Goal: Task Accomplishment & Management: Manage account settings

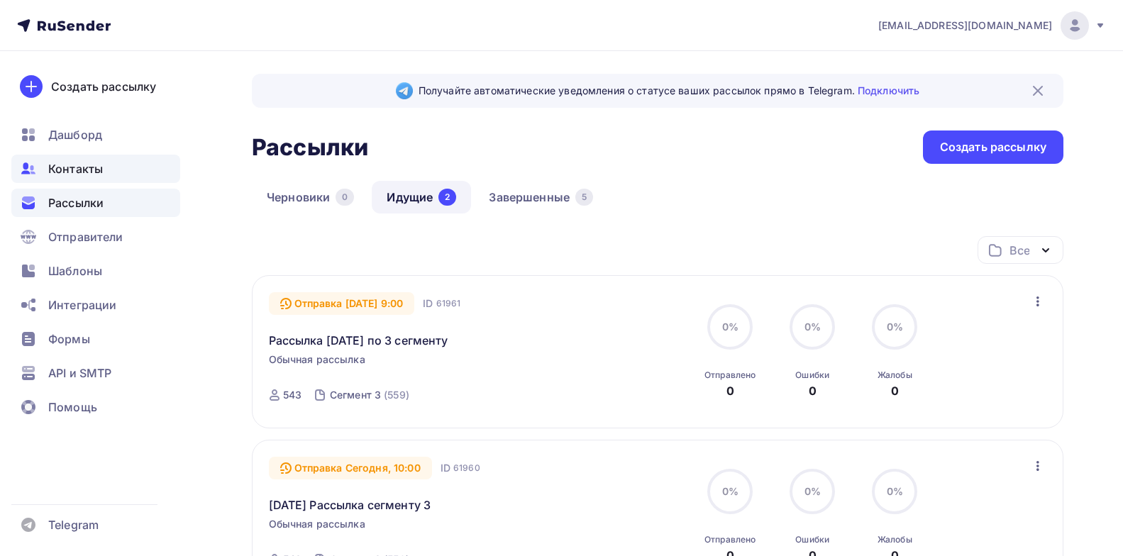
click at [124, 169] on div "Контакты" at bounding box center [95, 169] width 169 height 28
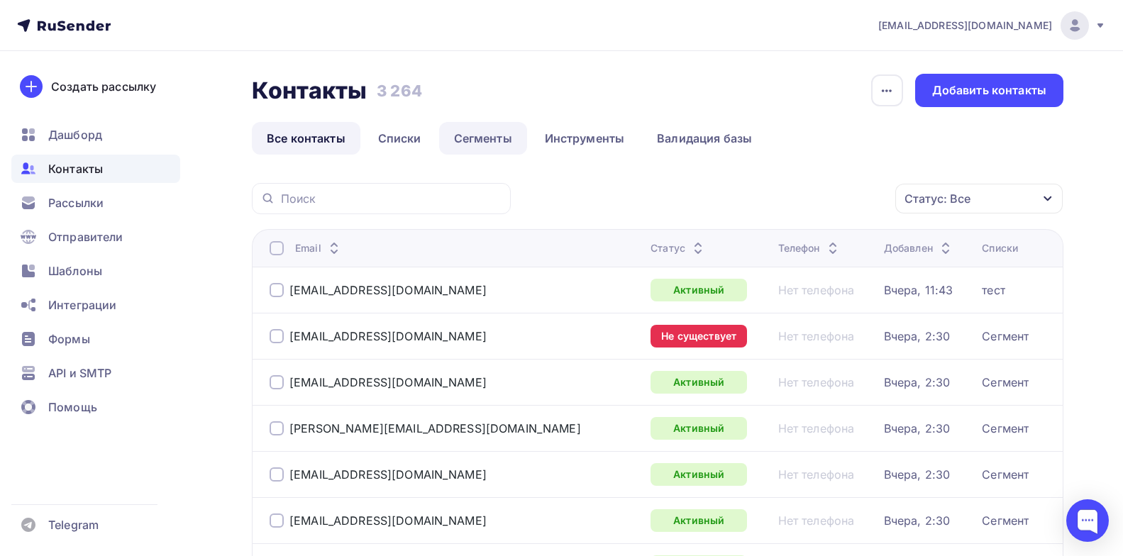
click at [489, 128] on link "Сегменты" at bounding box center [483, 138] width 88 height 33
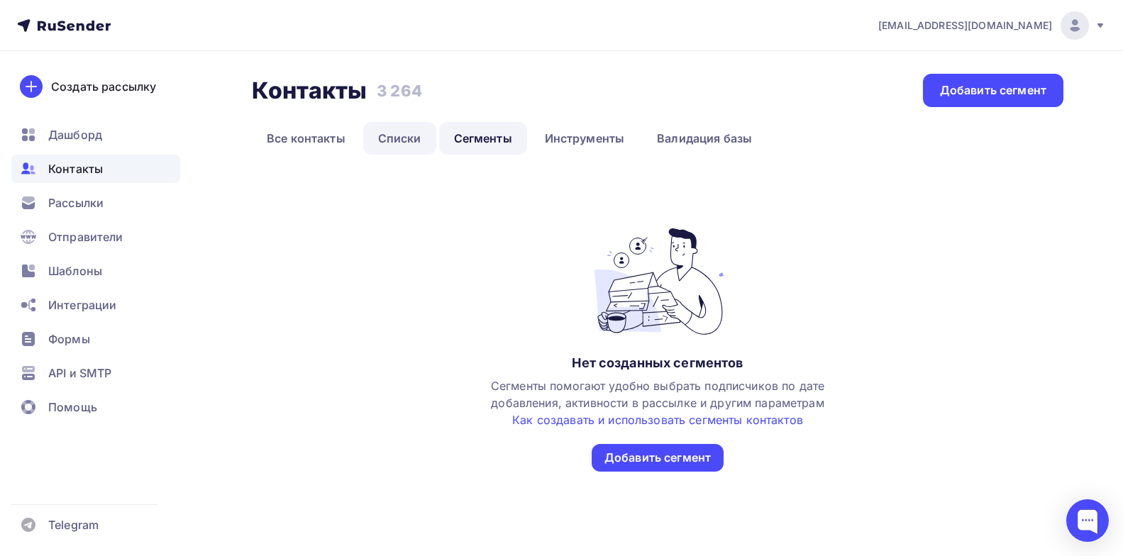
click at [403, 134] on link "Списки" at bounding box center [399, 138] width 73 height 33
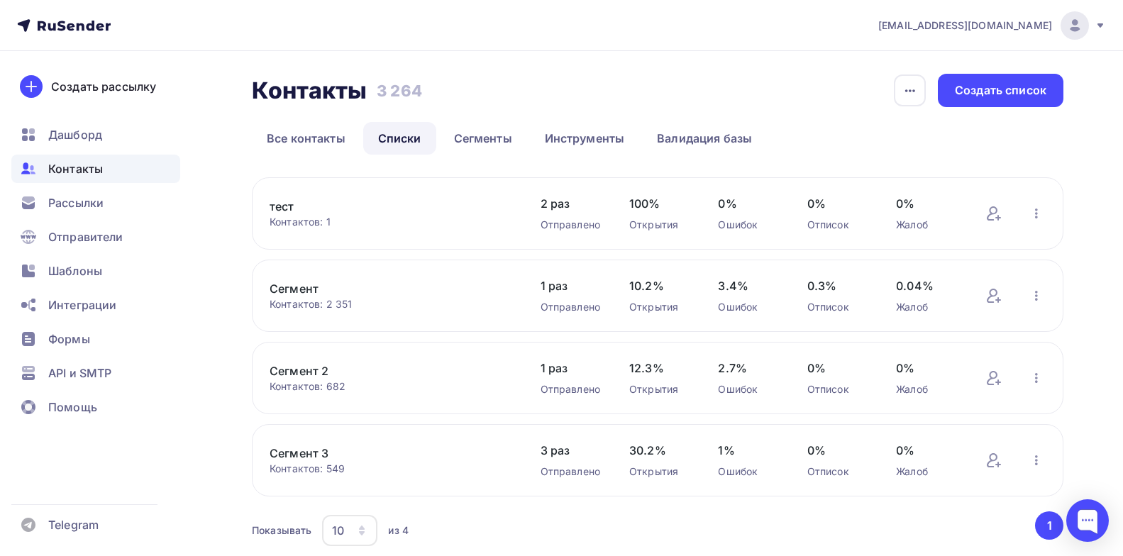
click at [304, 449] on link "Сегмент 3" at bounding box center [390, 453] width 241 height 17
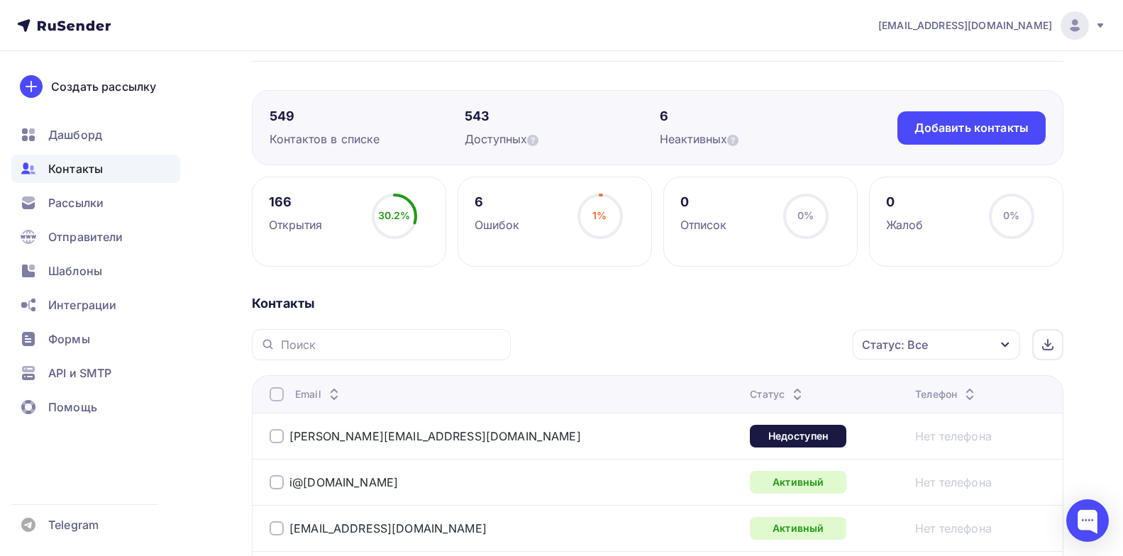
scroll to position [90, 0]
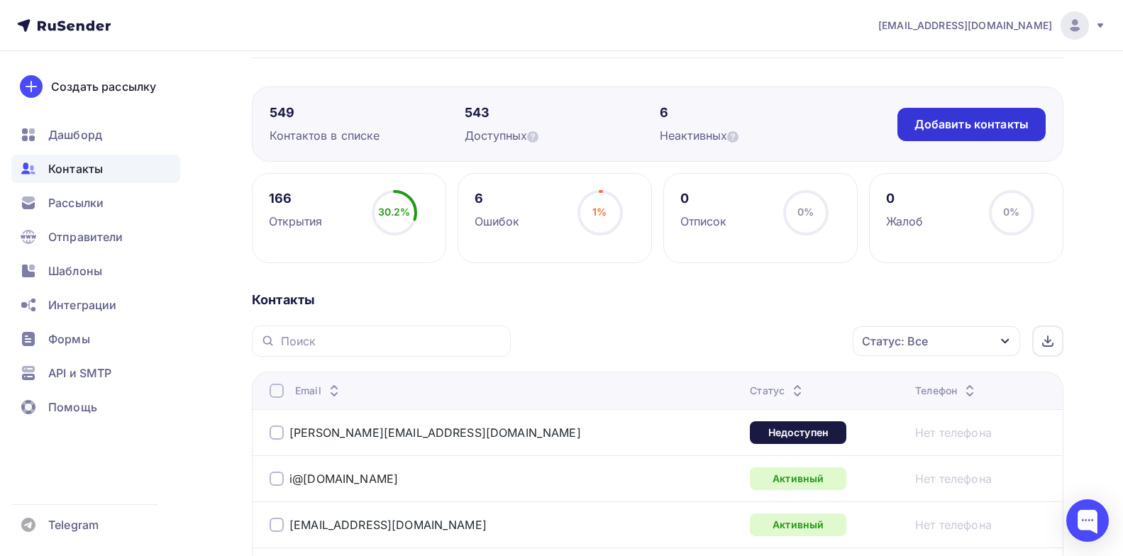
click at [1009, 123] on div "Добавить контакты" at bounding box center [971, 124] width 114 height 16
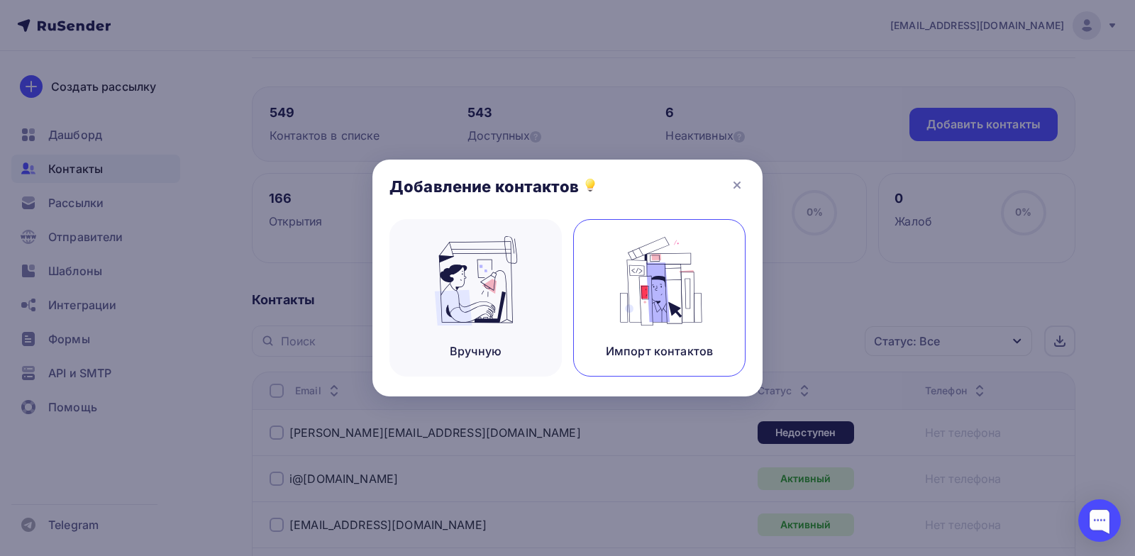
click at [626, 307] on img at bounding box center [659, 280] width 95 height 89
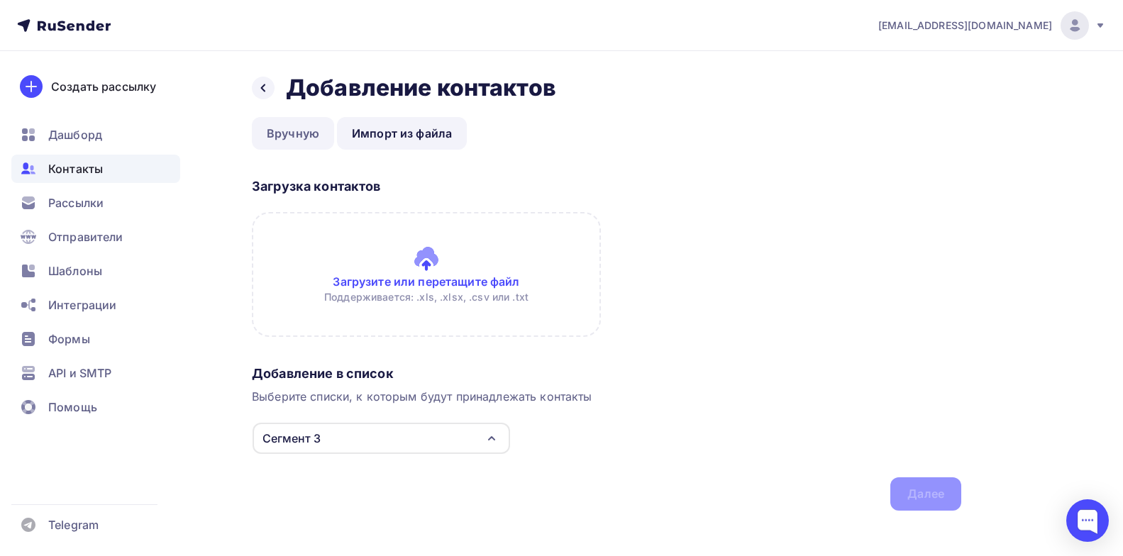
click at [318, 143] on link "Вручную" at bounding box center [293, 133] width 82 height 33
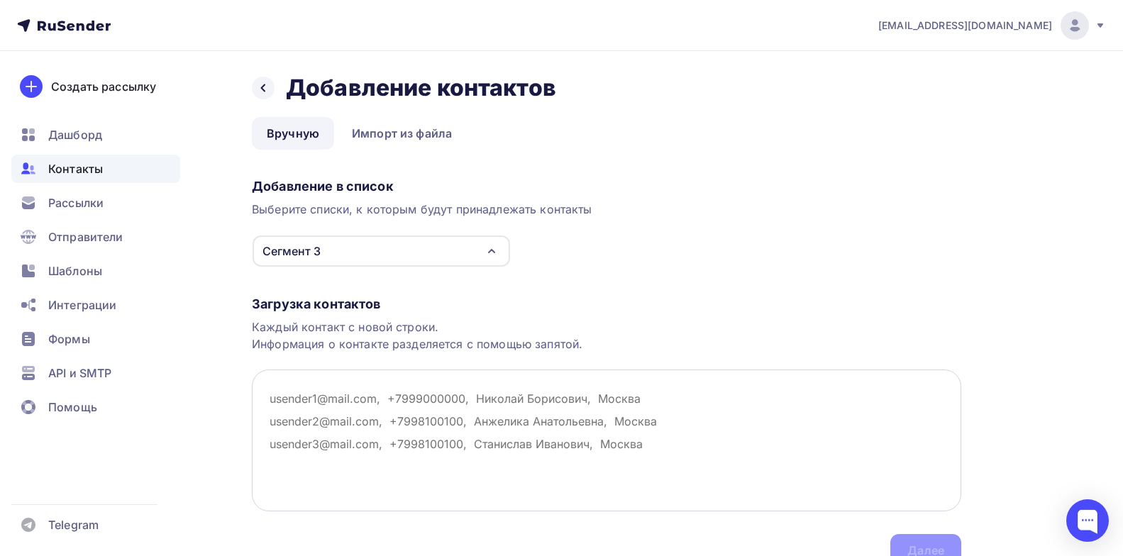
click at [734, 404] on textarea at bounding box center [606, 441] width 709 height 142
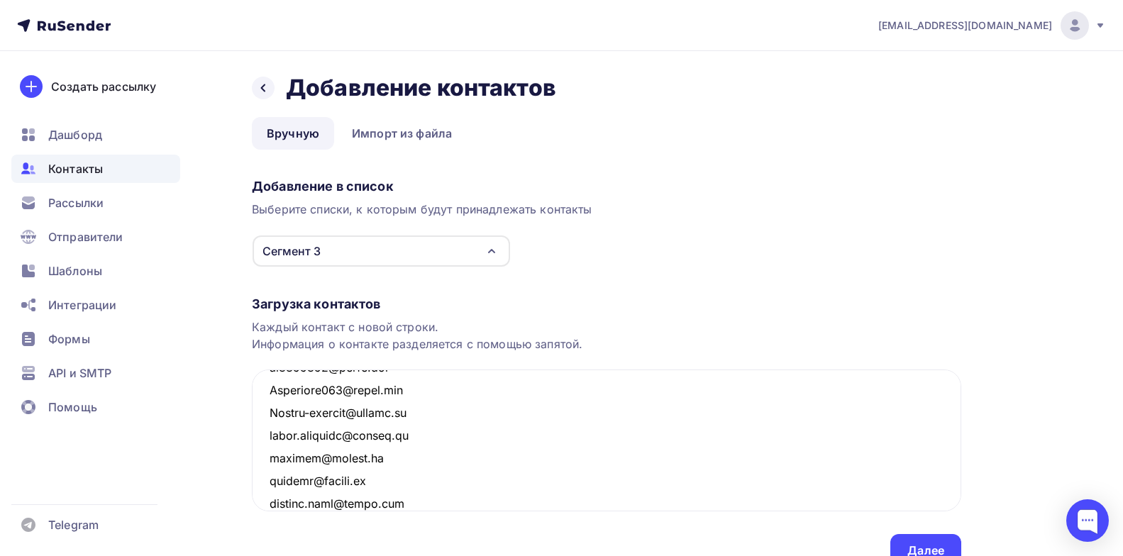
scroll to position [68, 0]
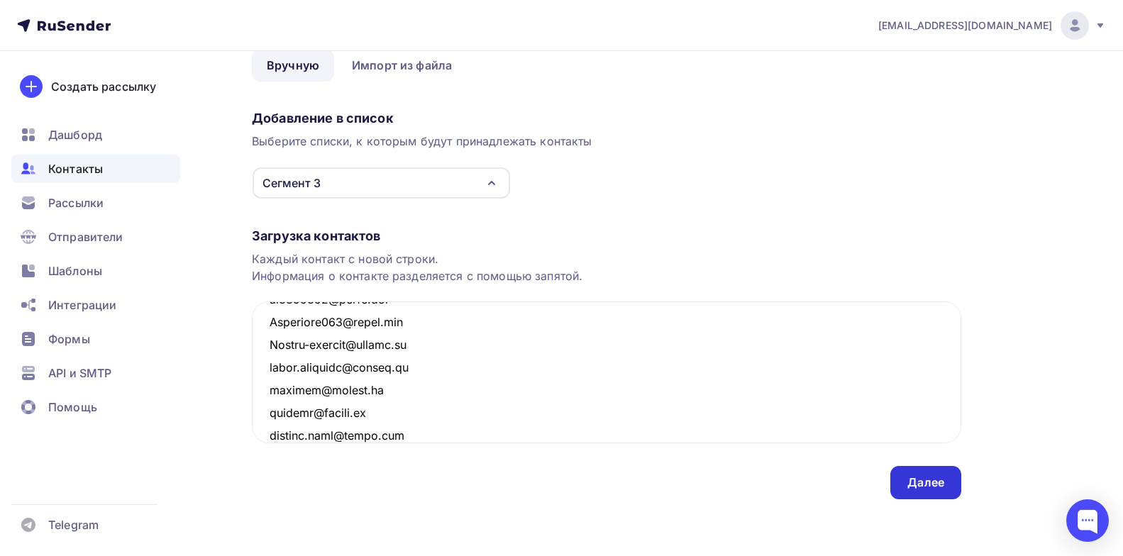
type textarea "[EMAIL_ADDRESS][DOMAIN_NAME] [EMAIL_ADDRESS][DOMAIN_NAME] [PERSON_NAME][EMAIL_A…"
click at [914, 472] on div "Далее" at bounding box center [925, 482] width 71 height 33
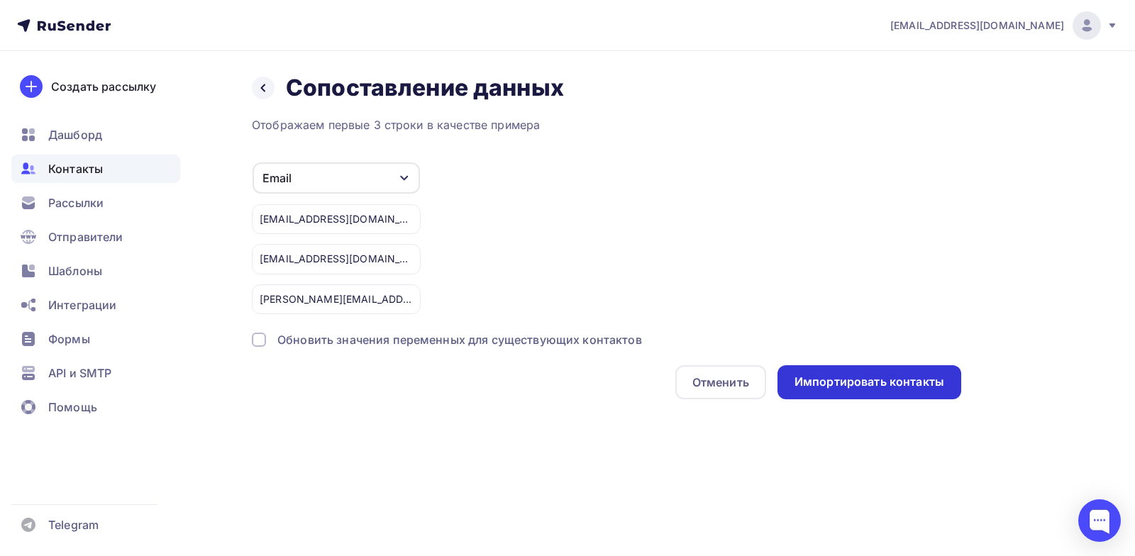
click at [877, 390] on div "Импортировать контакты" at bounding box center [869, 382] width 150 height 16
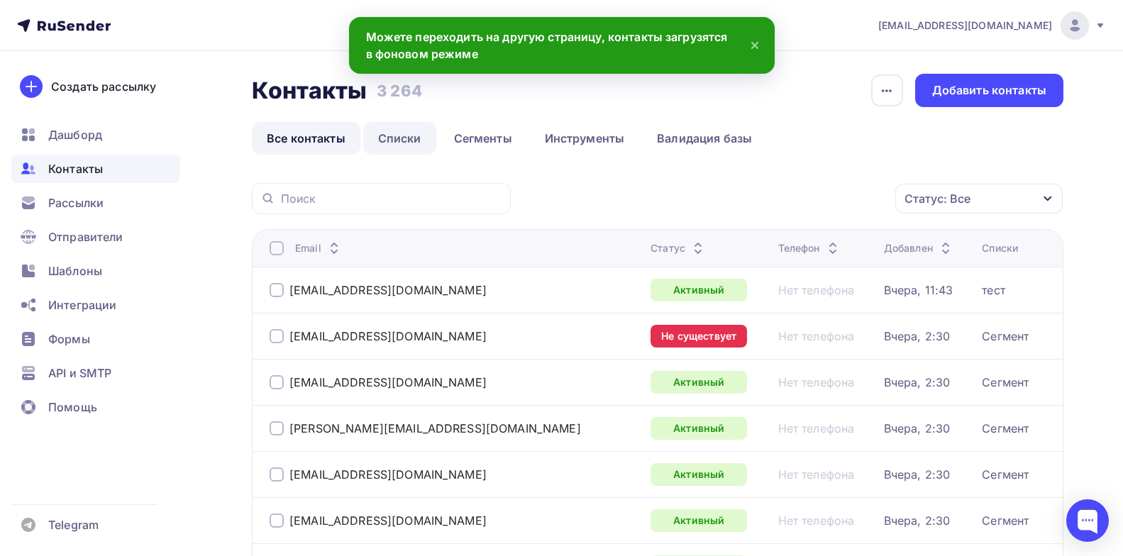
click at [408, 150] on link "Списки" at bounding box center [399, 138] width 73 height 33
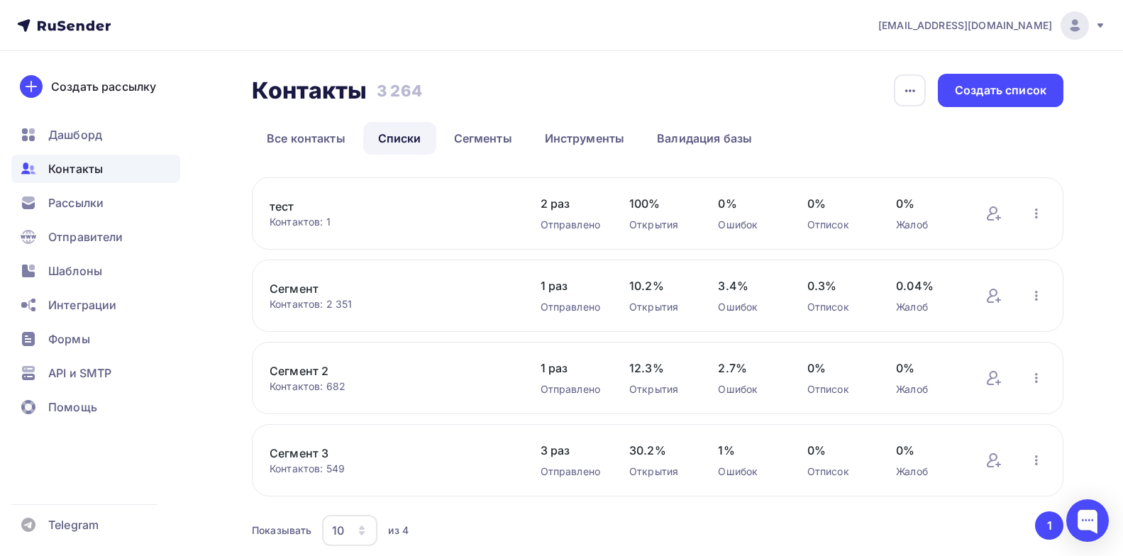
click at [315, 455] on link "Сегмент 3" at bounding box center [390, 453] width 241 height 17
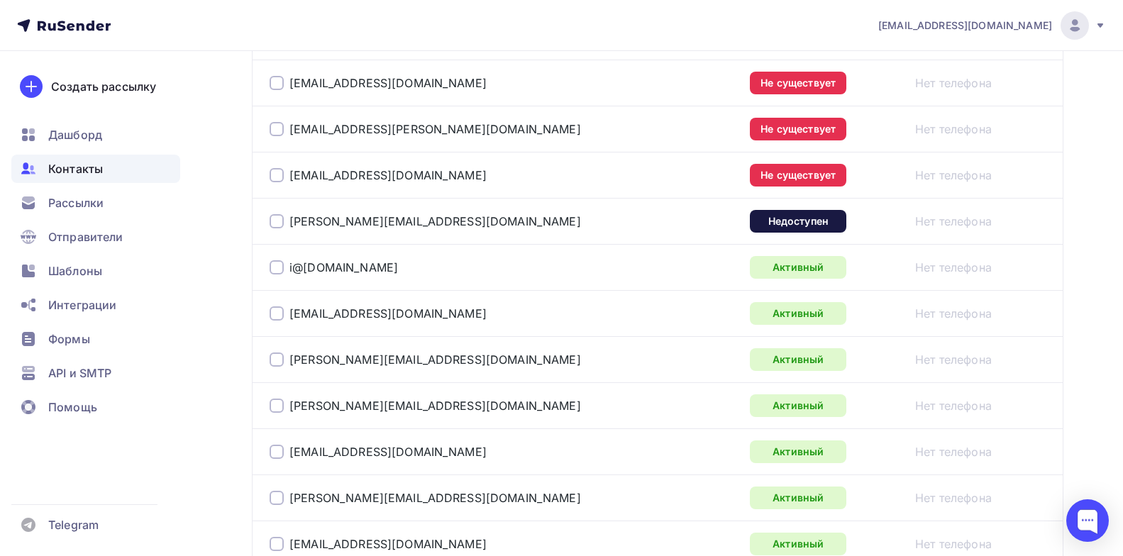
scroll to position [680, 0]
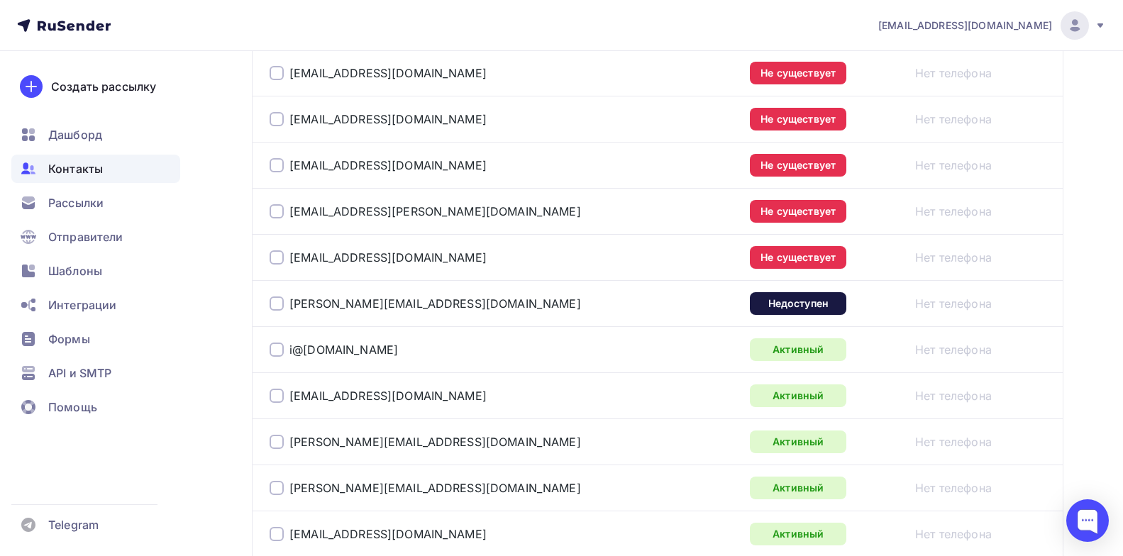
click at [282, 256] on div at bounding box center [277, 257] width 14 height 14
click at [277, 212] on div at bounding box center [277, 211] width 14 height 14
click at [277, 171] on div at bounding box center [277, 165] width 14 height 14
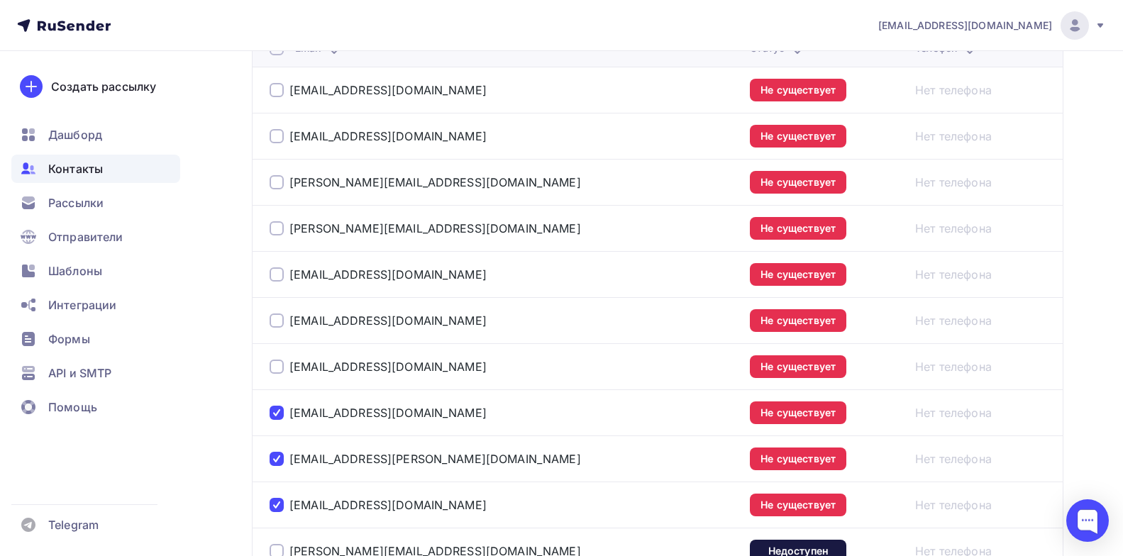
scroll to position [413, 0]
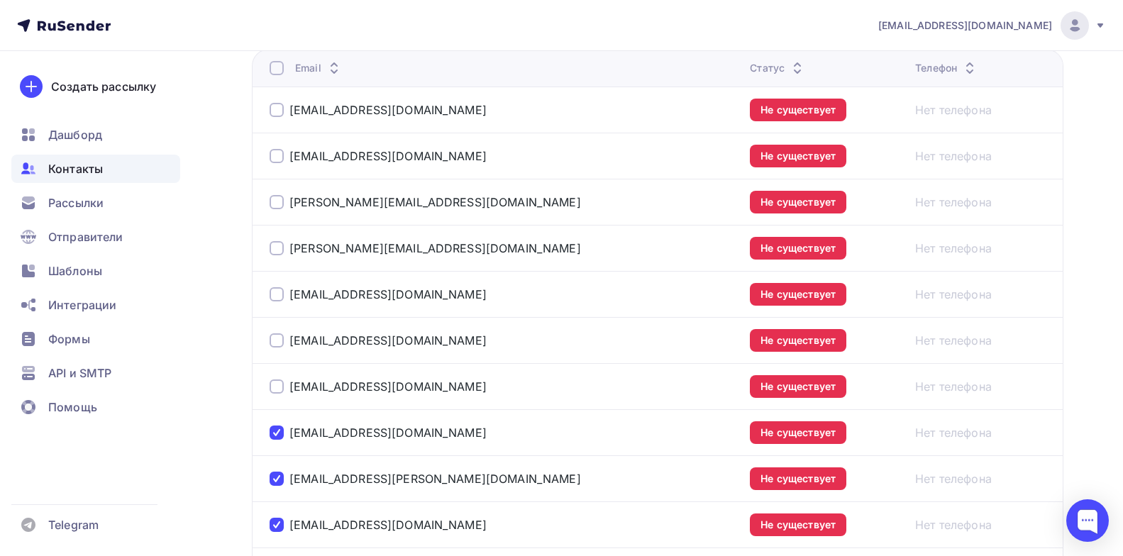
click at [272, 387] on div at bounding box center [277, 386] width 14 height 14
click at [276, 340] on div at bounding box center [277, 340] width 14 height 14
click at [279, 289] on div at bounding box center [277, 294] width 14 height 14
click at [277, 245] on div at bounding box center [277, 248] width 14 height 14
click at [279, 206] on div at bounding box center [277, 202] width 14 height 14
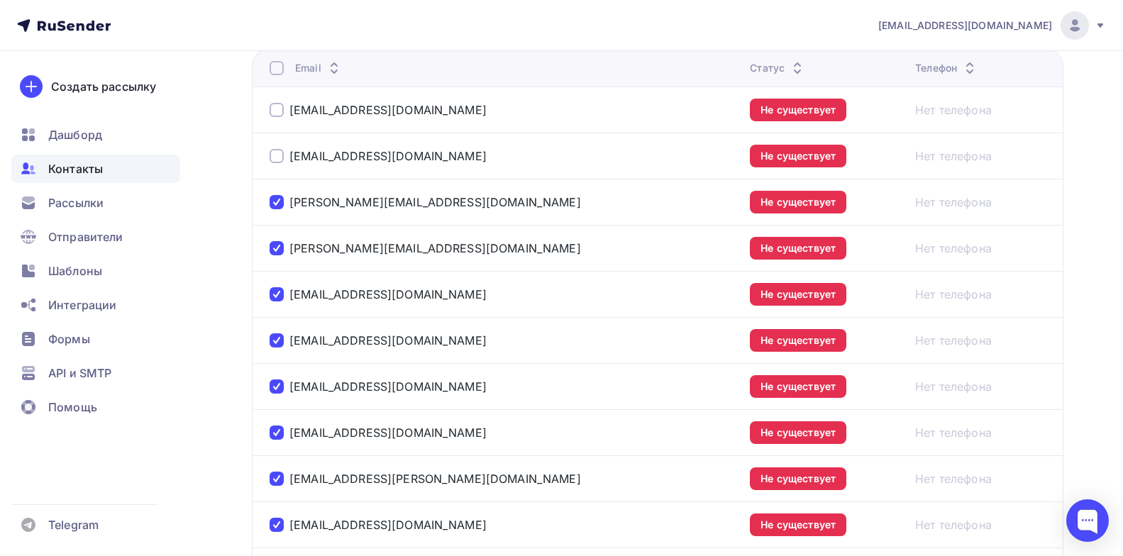
click at [278, 157] on div at bounding box center [277, 156] width 14 height 14
click at [277, 107] on div at bounding box center [277, 110] width 14 height 14
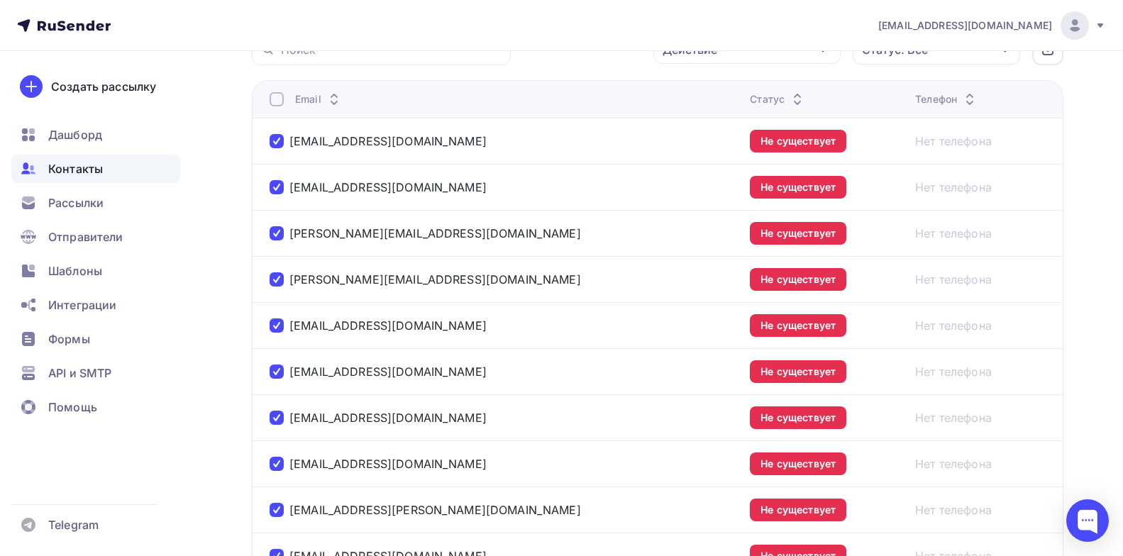
scroll to position [263, 0]
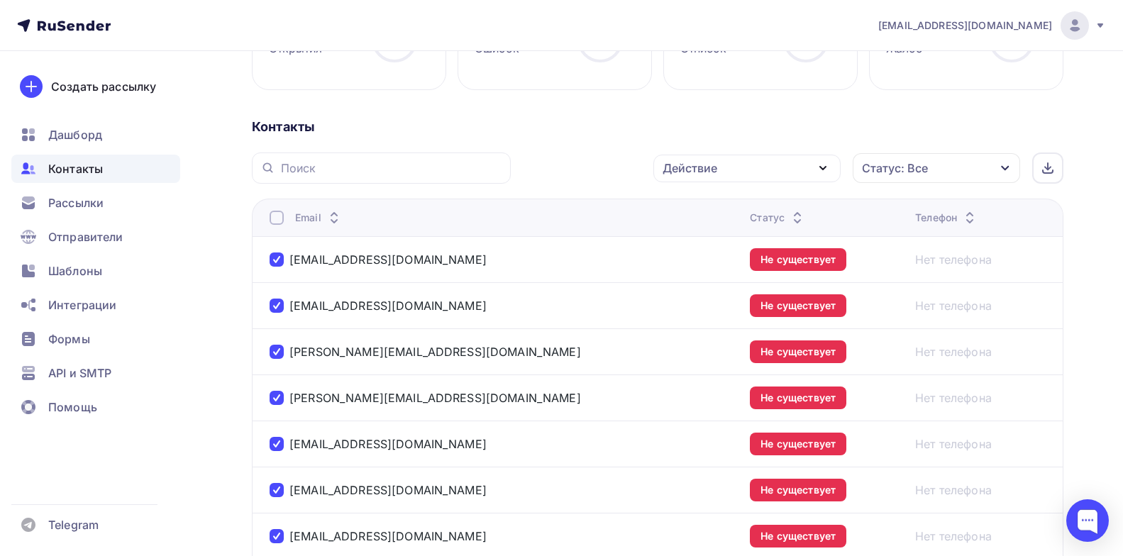
click at [811, 165] on div "Действие" at bounding box center [746, 169] width 187 height 28
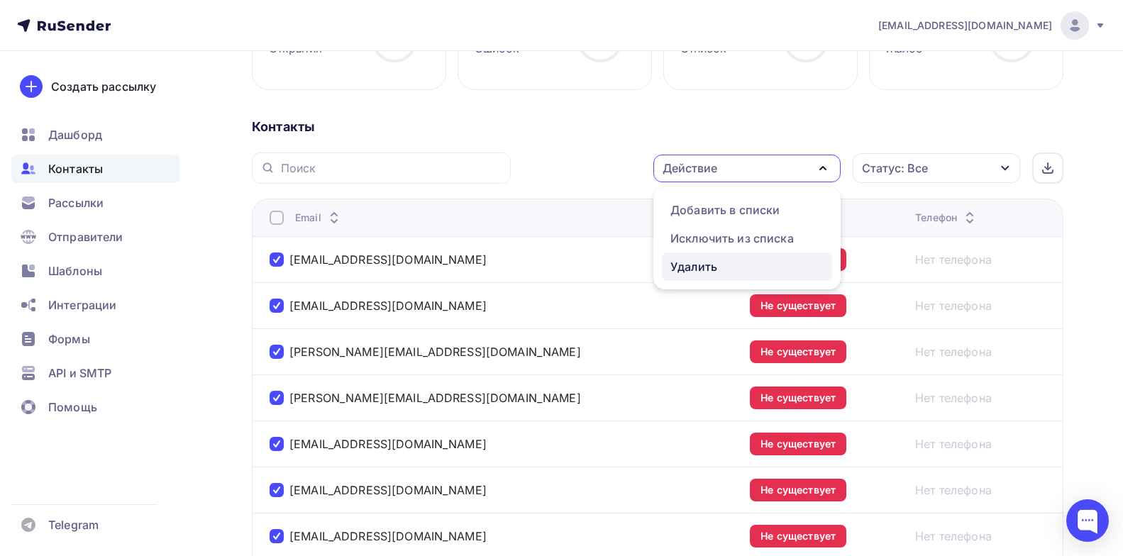
click at [693, 263] on div "Удалить" at bounding box center [693, 266] width 47 height 17
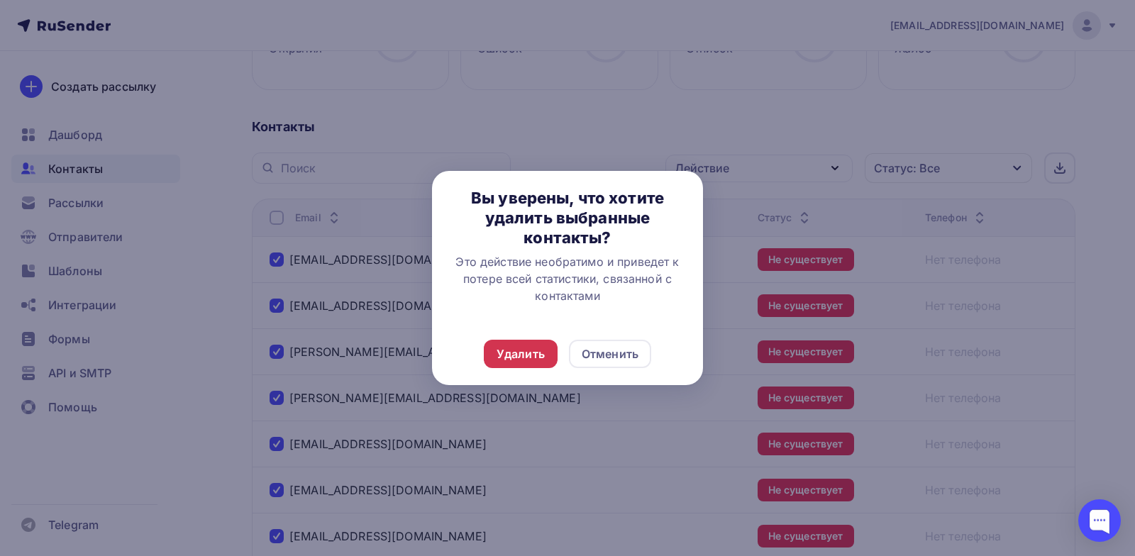
click at [532, 349] on div "Удалить" at bounding box center [520, 353] width 48 height 17
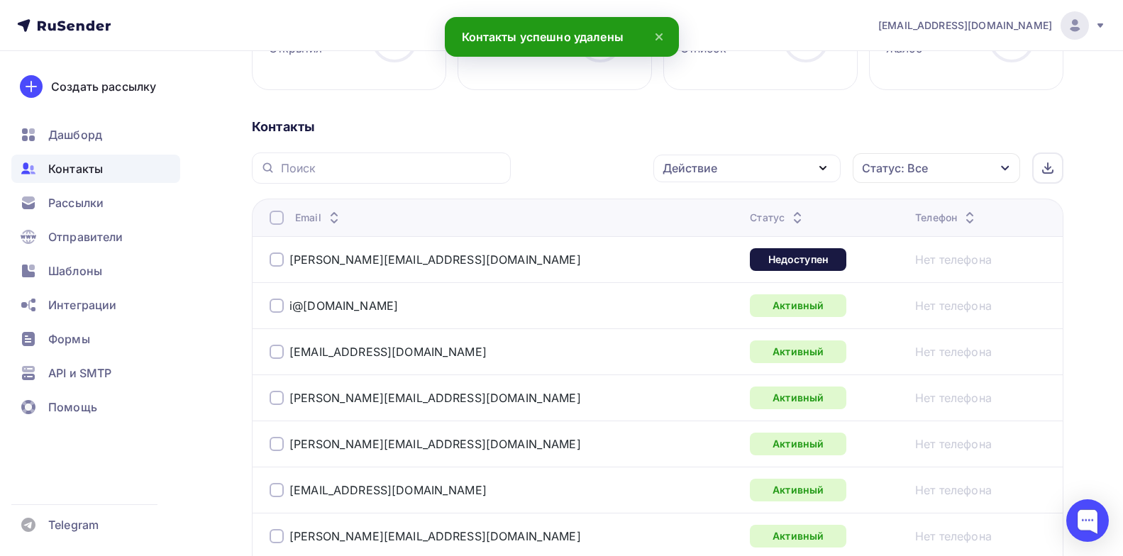
click at [789, 218] on icon at bounding box center [797, 221] width 17 height 17
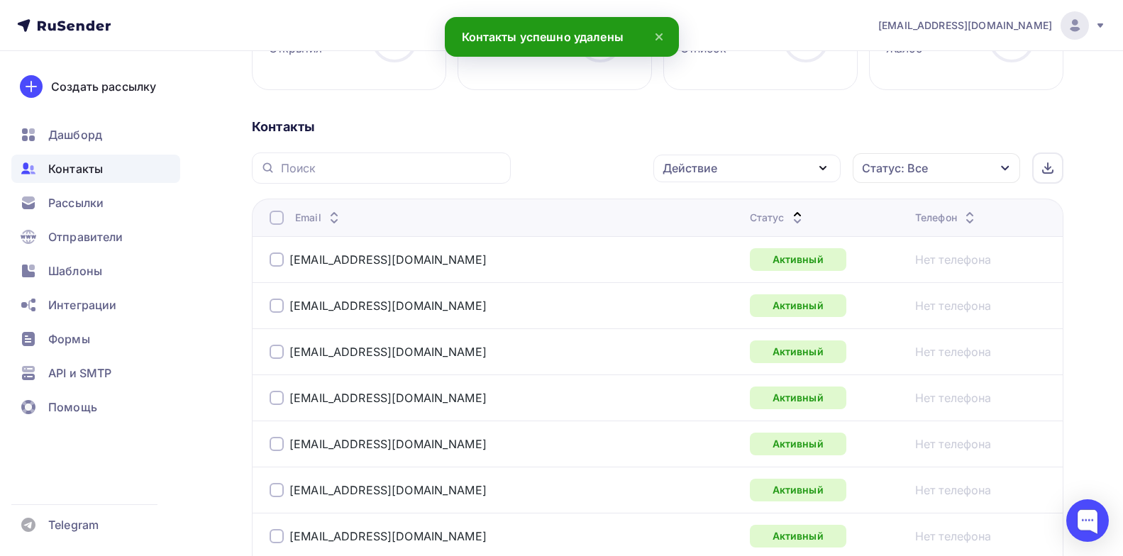
click at [789, 219] on icon at bounding box center [797, 221] width 17 height 17
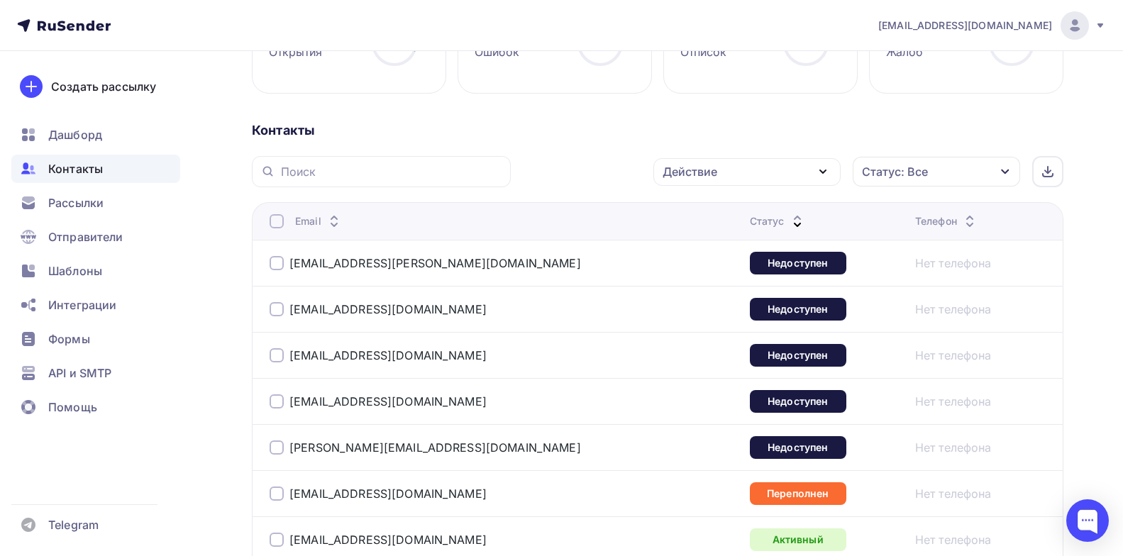
scroll to position [255, 0]
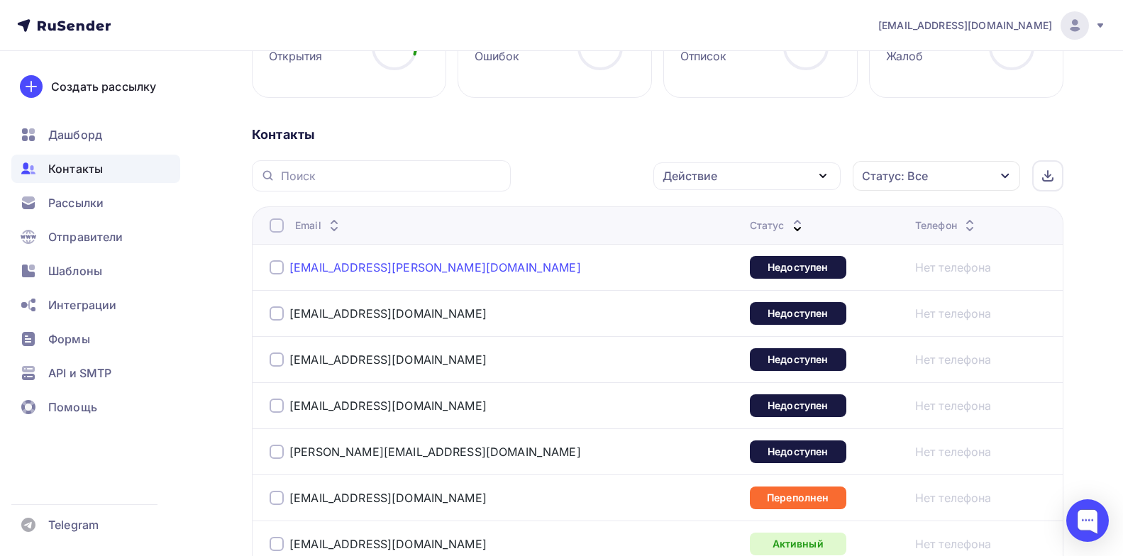
click at [409, 267] on link "[EMAIL_ADDRESS][PERSON_NAME][DOMAIN_NAME]" at bounding box center [434, 267] width 291 height 14
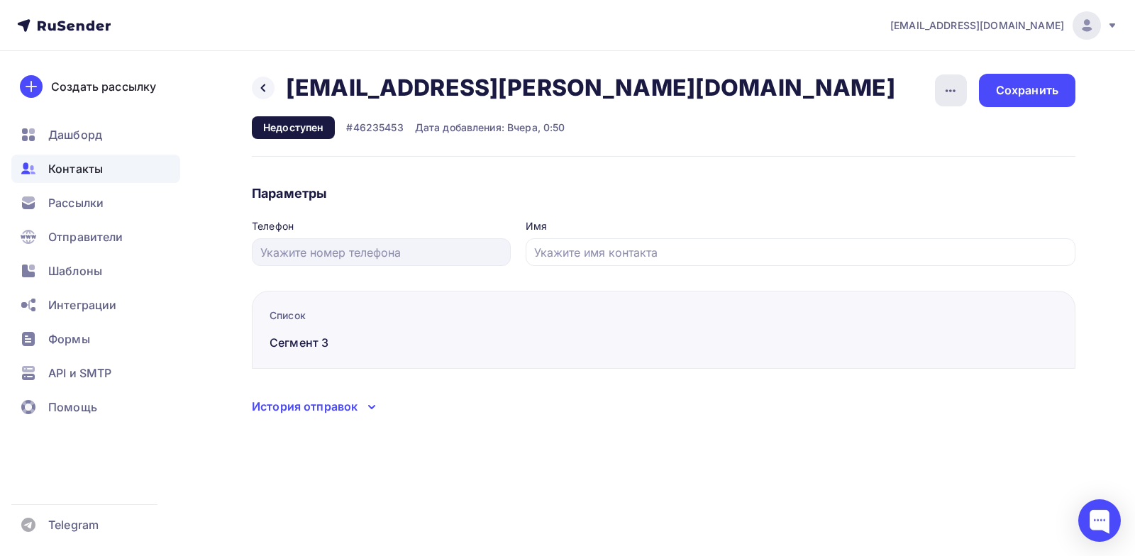
click at [943, 91] on icon "button" at bounding box center [950, 90] width 17 height 17
click at [540, 89] on h2 "[EMAIL_ADDRESS][PERSON_NAME][DOMAIN_NAME]" at bounding box center [590, 88] width 609 height 28
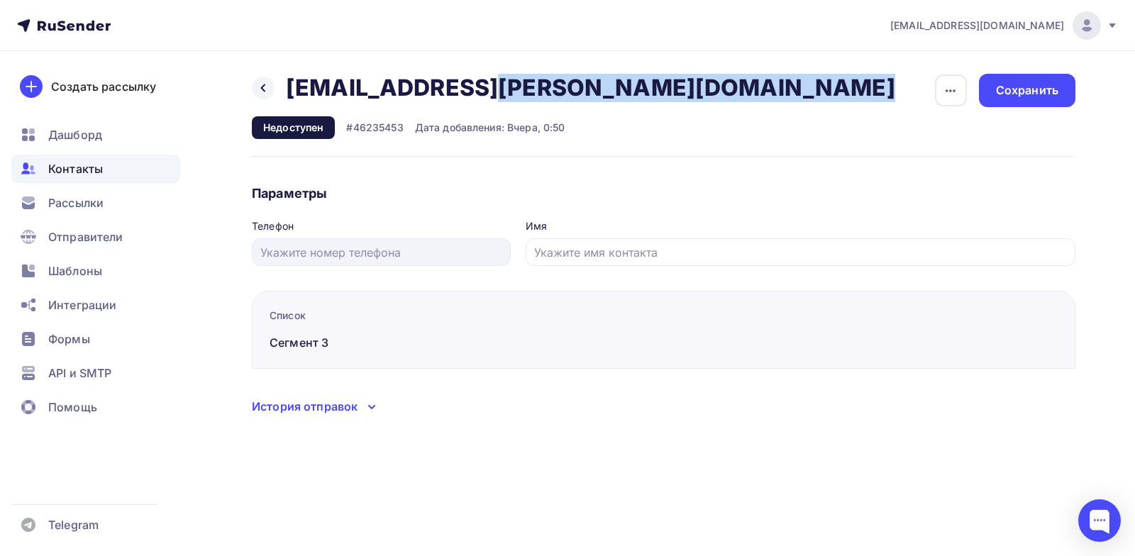
click at [540, 89] on h2 "[EMAIL_ADDRESS][PERSON_NAME][DOMAIN_NAME]" at bounding box center [590, 88] width 609 height 28
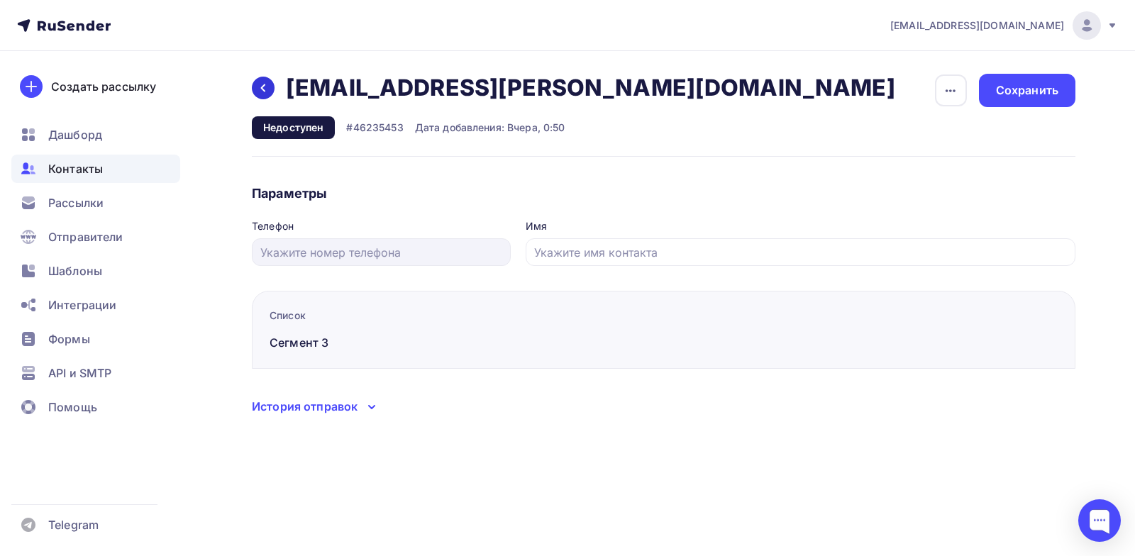
click at [266, 84] on icon at bounding box center [262, 87] width 11 height 11
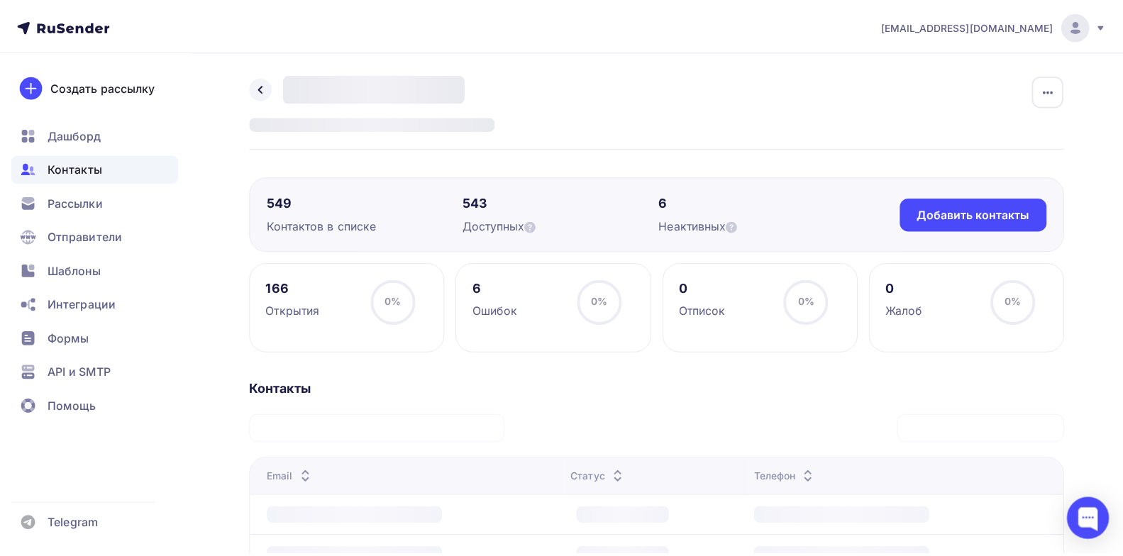
scroll to position [255, 0]
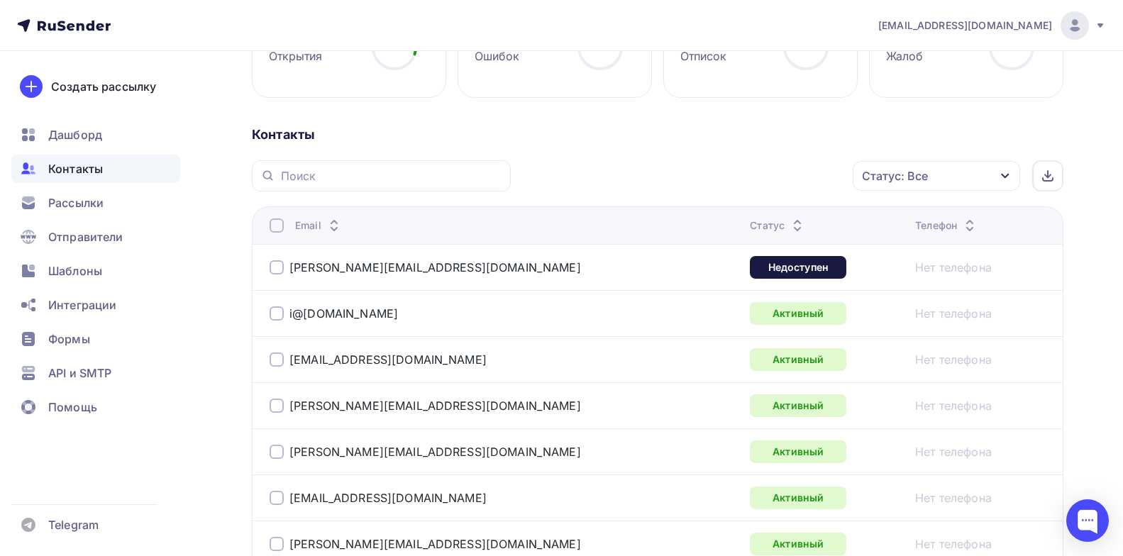
click at [789, 231] on icon at bounding box center [797, 229] width 17 height 17
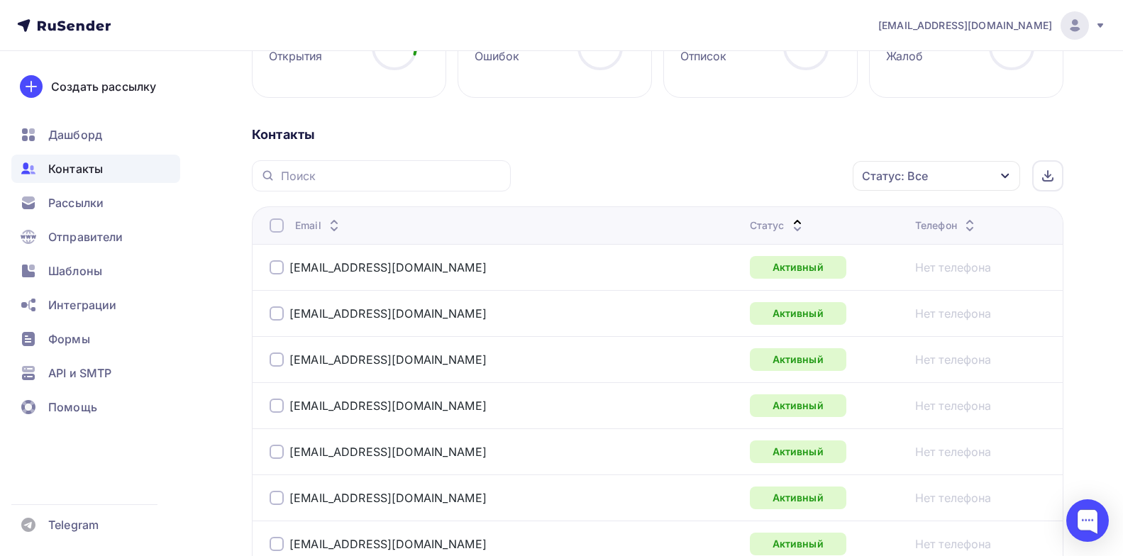
click at [789, 228] on icon at bounding box center [797, 229] width 17 height 17
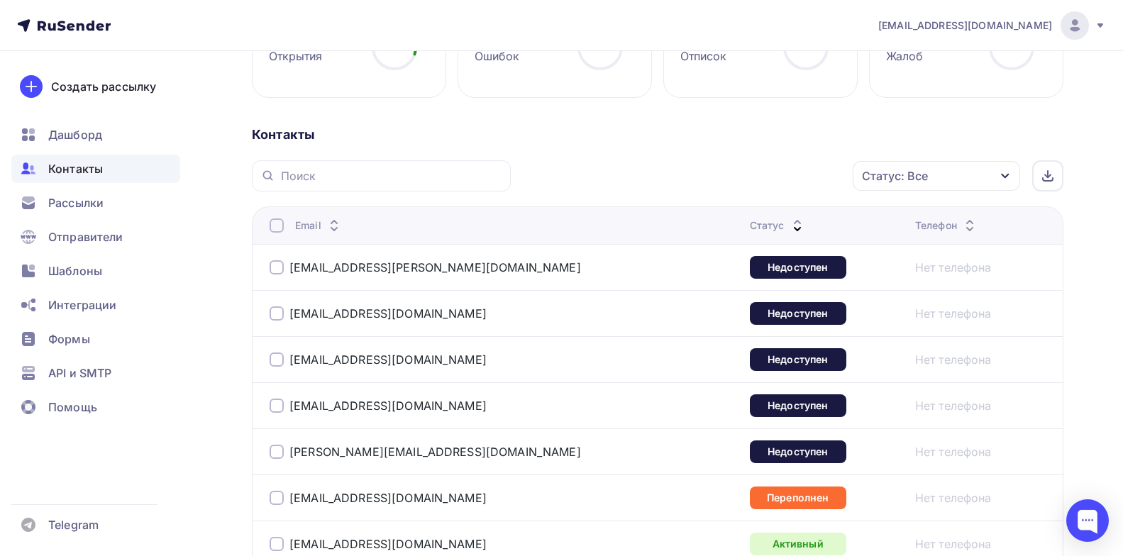
click at [272, 273] on div at bounding box center [277, 267] width 14 height 14
click at [827, 172] on icon "button" at bounding box center [822, 175] width 17 height 17
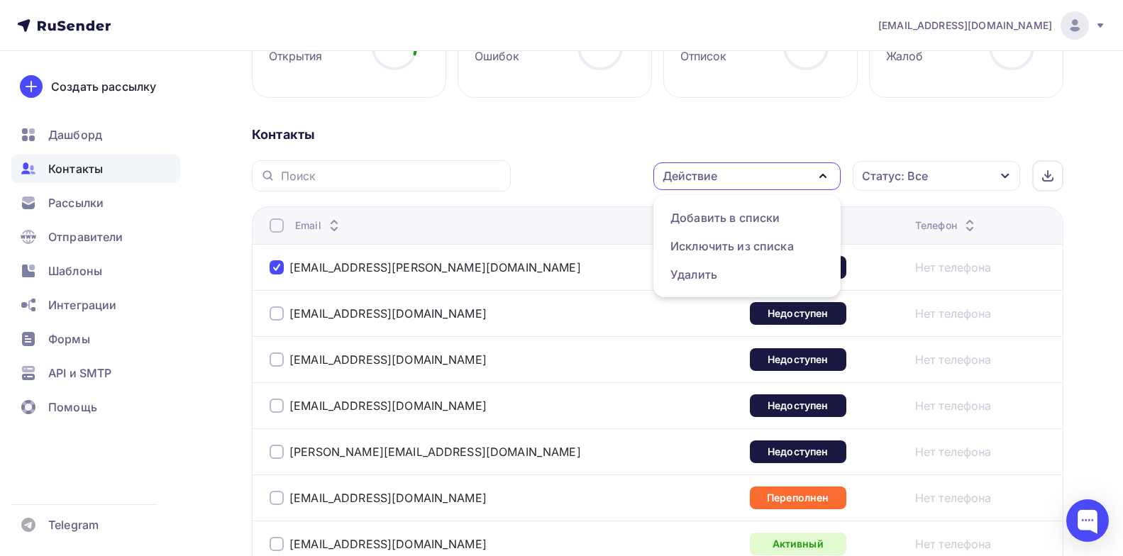
click at [466, 267] on div "[EMAIL_ADDRESS][PERSON_NAME][DOMAIN_NAME]" at bounding box center [447, 267] width 355 height 23
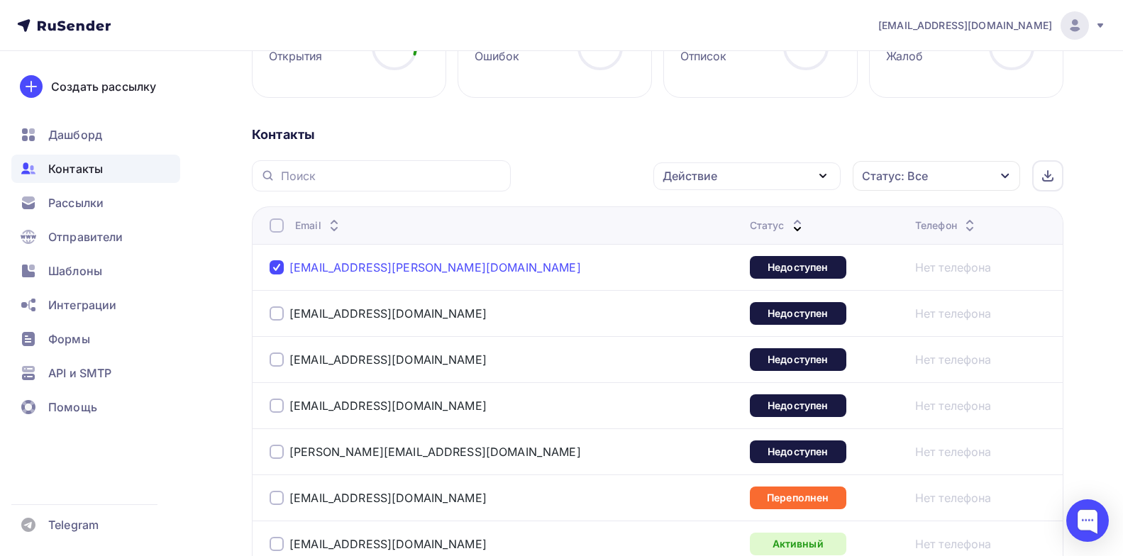
click at [419, 267] on link "[EMAIL_ADDRESS][PERSON_NAME][DOMAIN_NAME]" at bounding box center [434, 267] width 291 height 14
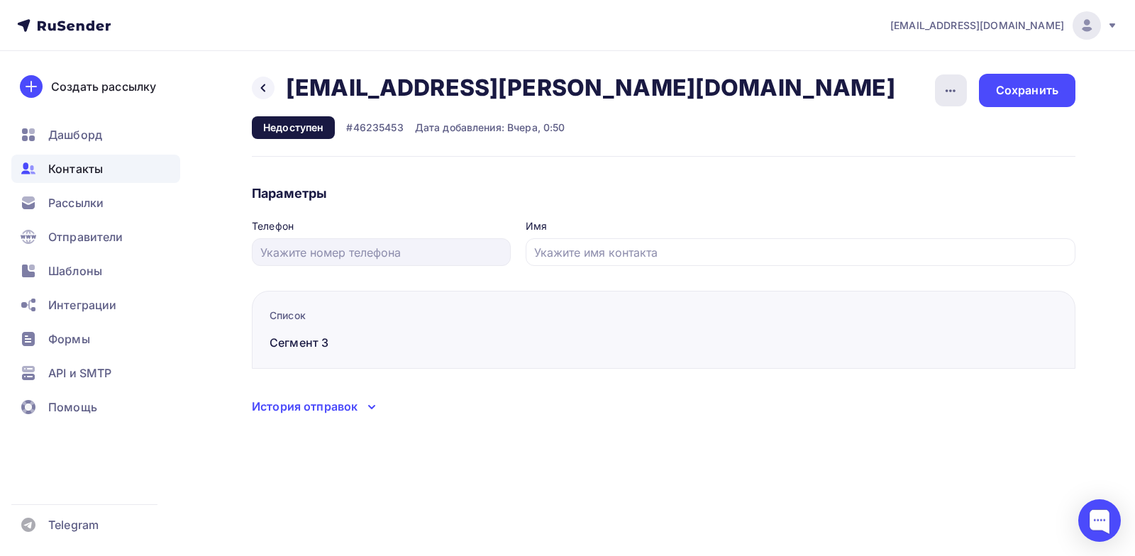
click at [946, 91] on icon "button" at bounding box center [950, 90] width 10 height 3
click at [945, 91] on icon "button" at bounding box center [950, 90] width 17 height 17
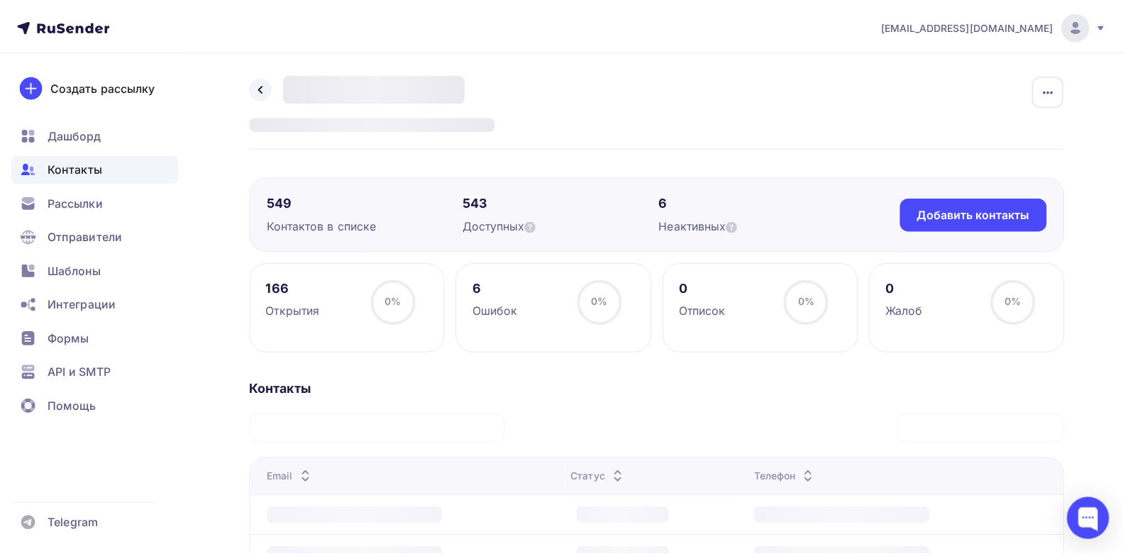
scroll to position [255, 0]
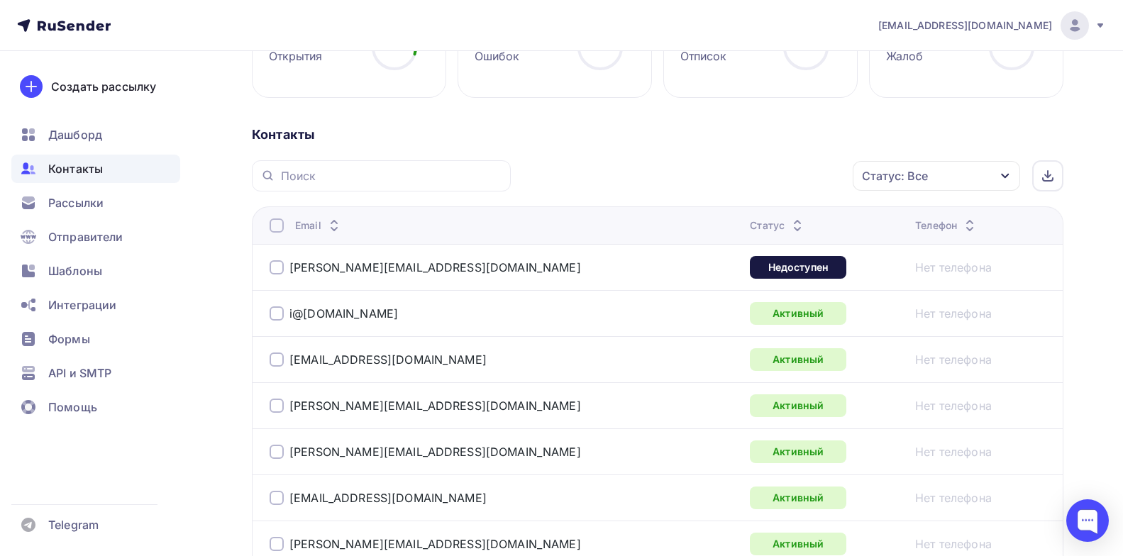
click at [789, 231] on icon at bounding box center [797, 229] width 17 height 17
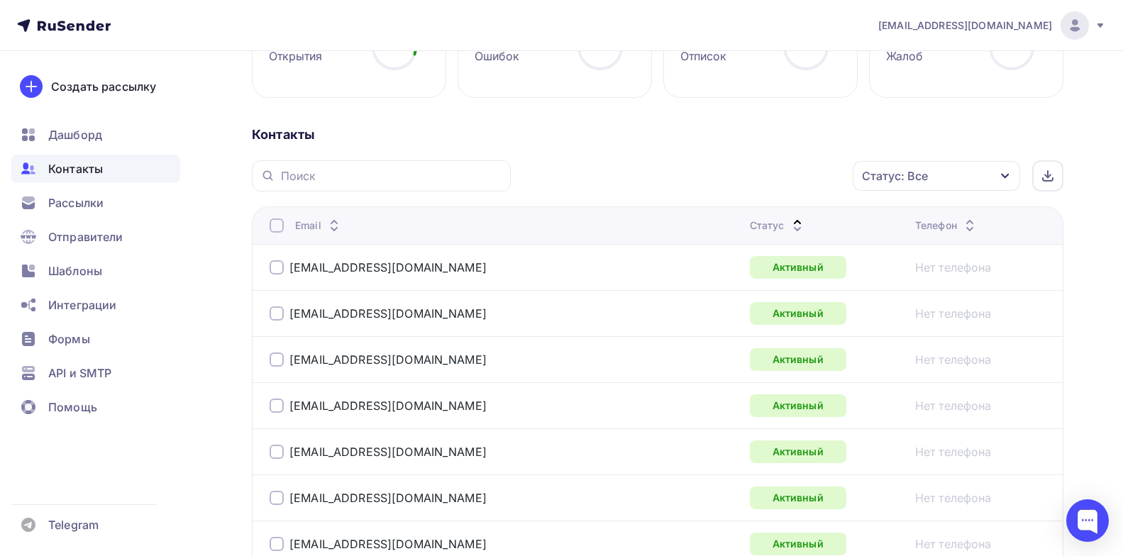
click at [789, 228] on icon at bounding box center [797, 229] width 17 height 17
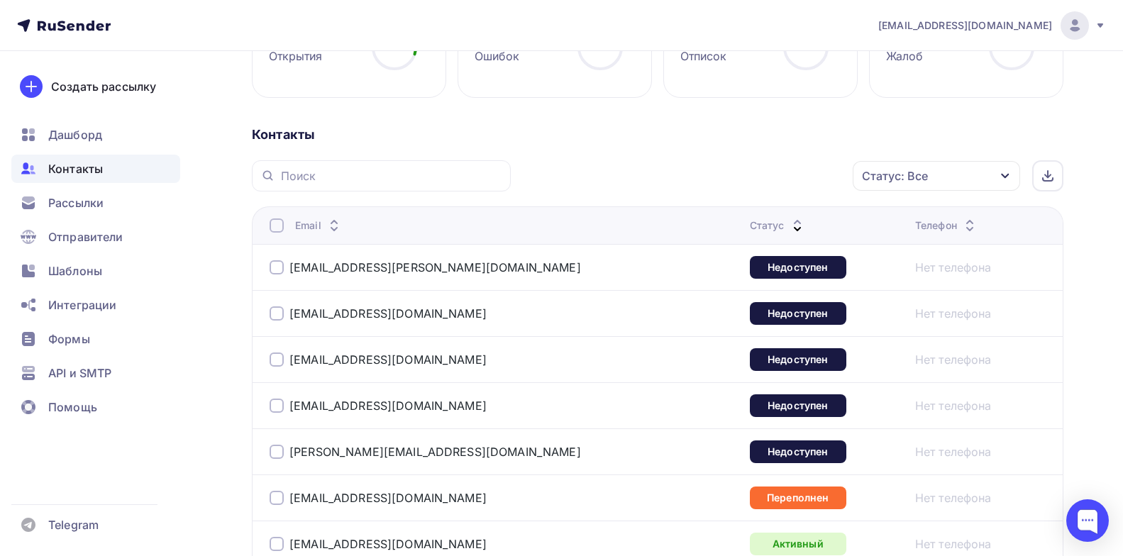
click at [416, 454] on div "[PERSON_NAME][EMAIL_ADDRESS][DOMAIN_NAME]" at bounding box center [447, 451] width 355 height 23
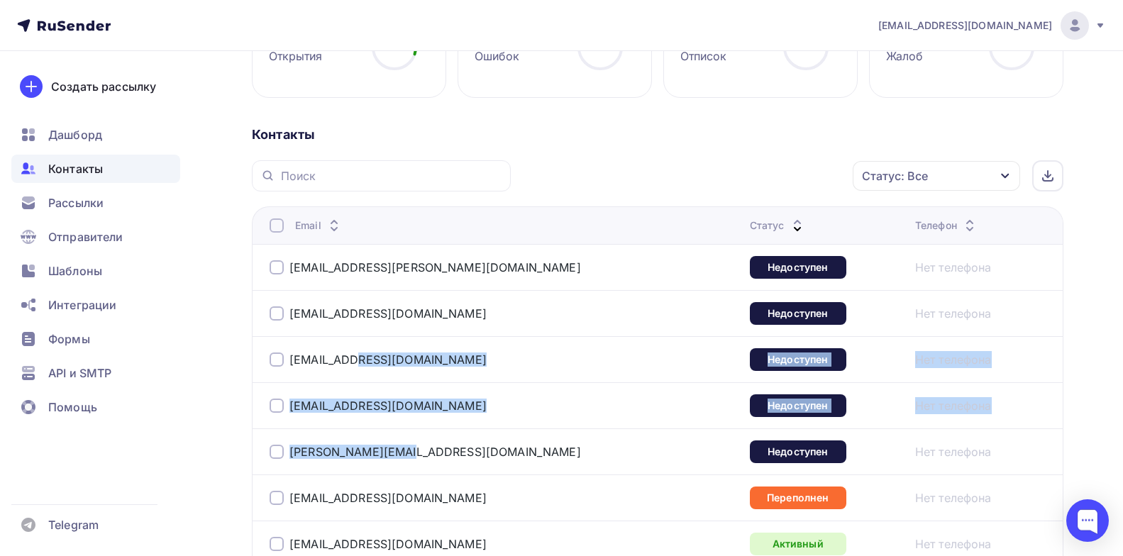
drag, startPoint x: 400, startPoint y: 450, endPoint x: 358, endPoint y: 348, distance: 110.4
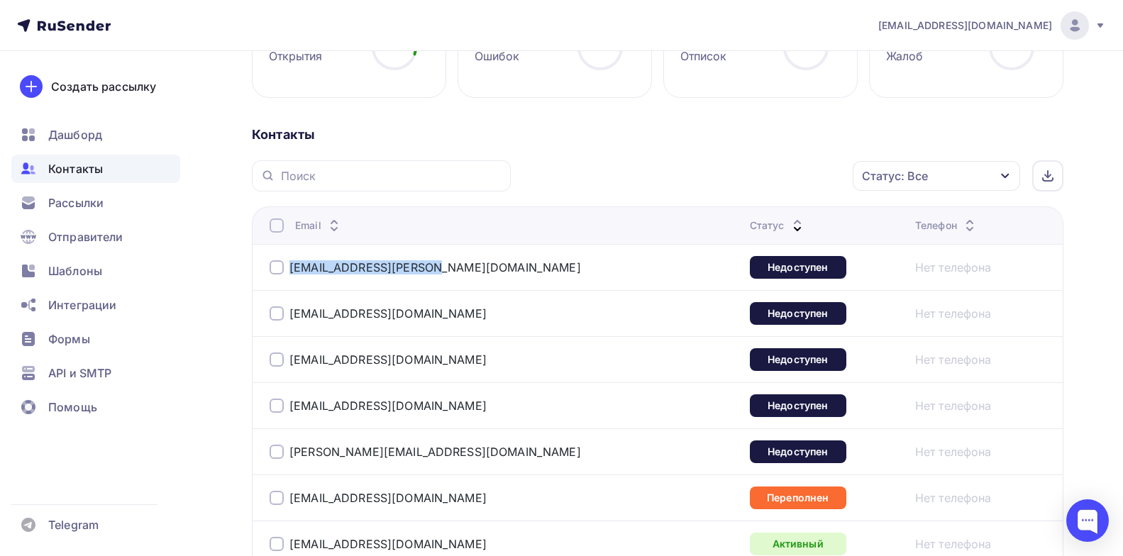
drag, startPoint x: 443, startPoint y: 270, endPoint x: 279, endPoint y: 250, distance: 165.0
click at [279, 250] on td "[EMAIL_ADDRESS][PERSON_NAME][DOMAIN_NAME]" at bounding box center [498, 267] width 492 height 46
drag, startPoint x: 416, startPoint y: 315, endPoint x: 333, endPoint y: 315, distance: 82.3
click at [333, 315] on div "[EMAIL_ADDRESS][DOMAIN_NAME]" at bounding box center [447, 313] width 355 height 23
drag, startPoint x: 452, startPoint y: 267, endPoint x: 293, endPoint y: 260, distance: 159.8
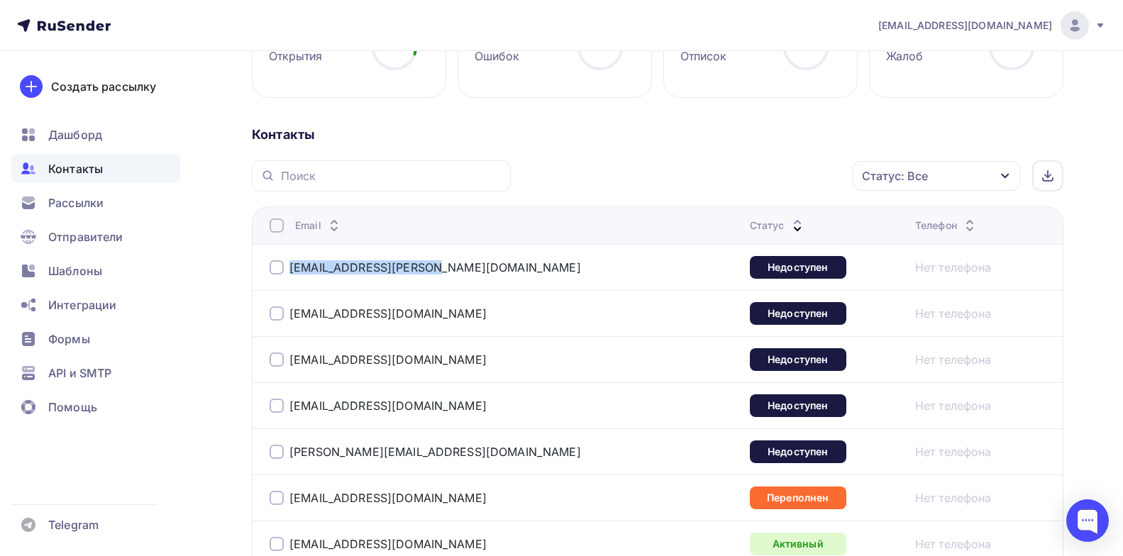
click at [293, 260] on div "[EMAIL_ADDRESS][PERSON_NAME][DOMAIN_NAME]" at bounding box center [447, 267] width 355 height 23
copy link "[EMAIL_ADDRESS][PERSON_NAME][DOMAIN_NAME]"
click at [411, 316] on div "[EMAIL_ADDRESS][DOMAIN_NAME]" at bounding box center [447, 313] width 355 height 23
drag, startPoint x: 410, startPoint y: 313, endPoint x: 289, endPoint y: 306, distance: 121.5
click at [289, 306] on div "[EMAIL_ADDRESS][DOMAIN_NAME]" at bounding box center [447, 313] width 355 height 23
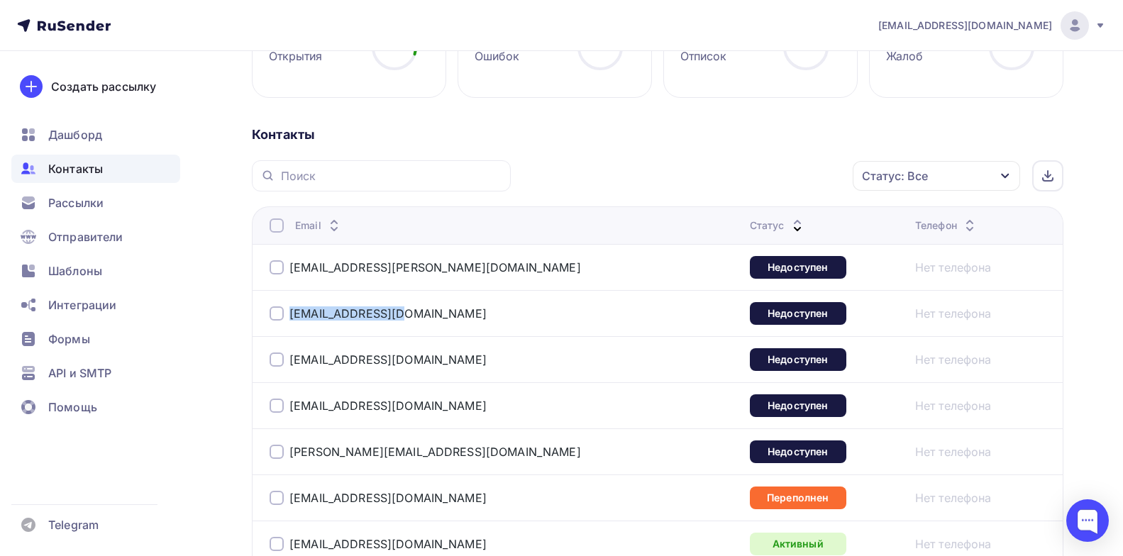
copy link "[EMAIL_ADDRESS][DOMAIN_NAME]"
click at [460, 356] on div "[EMAIL_ADDRESS][DOMAIN_NAME]" at bounding box center [447, 359] width 355 height 23
drag, startPoint x: 434, startPoint y: 361, endPoint x: 291, endPoint y: 355, distance: 142.7
click at [291, 355] on div "[EMAIL_ADDRESS][DOMAIN_NAME]" at bounding box center [447, 359] width 355 height 23
copy link "[EMAIL_ADDRESS][DOMAIN_NAME]"
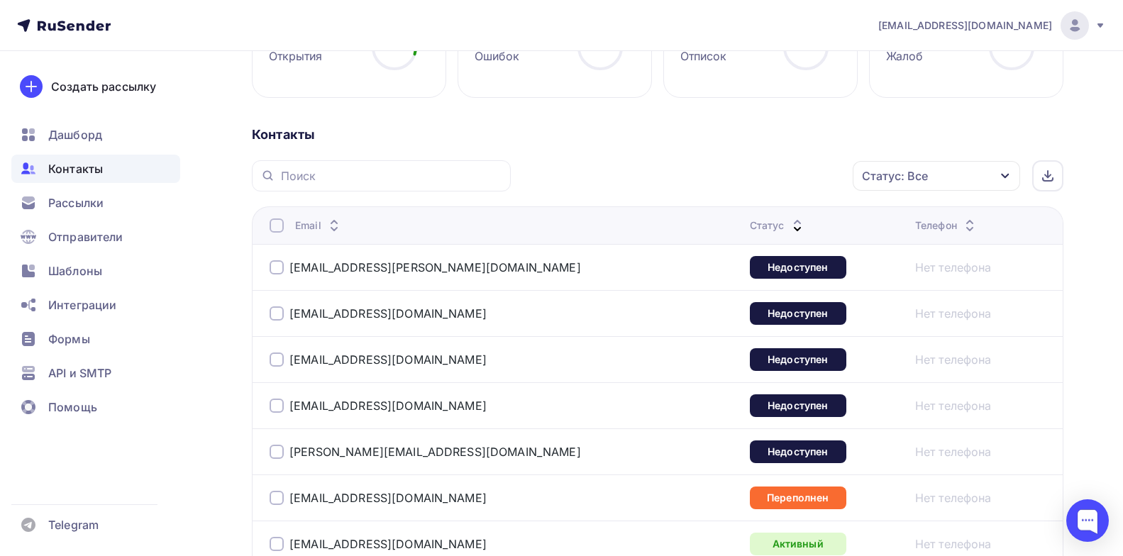
click at [474, 407] on div "[EMAIL_ADDRESS][DOMAIN_NAME]" at bounding box center [447, 405] width 355 height 23
drag, startPoint x: 398, startPoint y: 453, endPoint x: 290, endPoint y: 452, distance: 107.8
click at [290, 452] on div "[PERSON_NAME][EMAIL_ADDRESS][DOMAIN_NAME]" at bounding box center [447, 451] width 355 height 23
copy link "[PERSON_NAME][EMAIL_ADDRESS][DOMAIN_NAME]"
click at [460, 401] on div "[EMAIL_ADDRESS][DOMAIN_NAME]" at bounding box center [447, 405] width 355 height 23
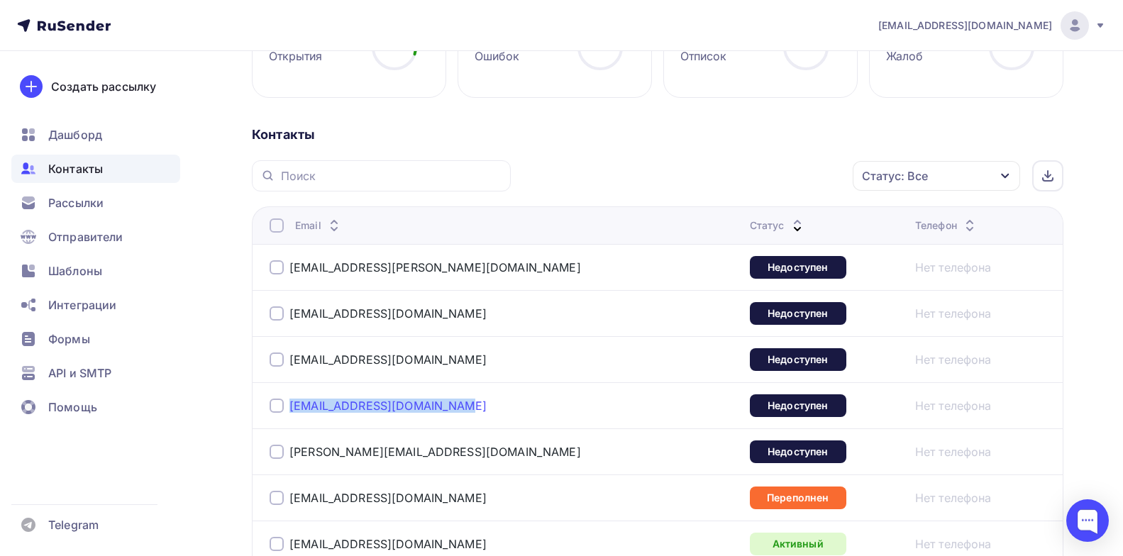
drag, startPoint x: 465, startPoint y: 404, endPoint x: 290, endPoint y: 404, distance: 174.5
click at [290, 404] on div "[EMAIL_ADDRESS][DOMAIN_NAME]" at bounding box center [447, 405] width 355 height 23
copy link "[EMAIL_ADDRESS][DOMAIN_NAME]"
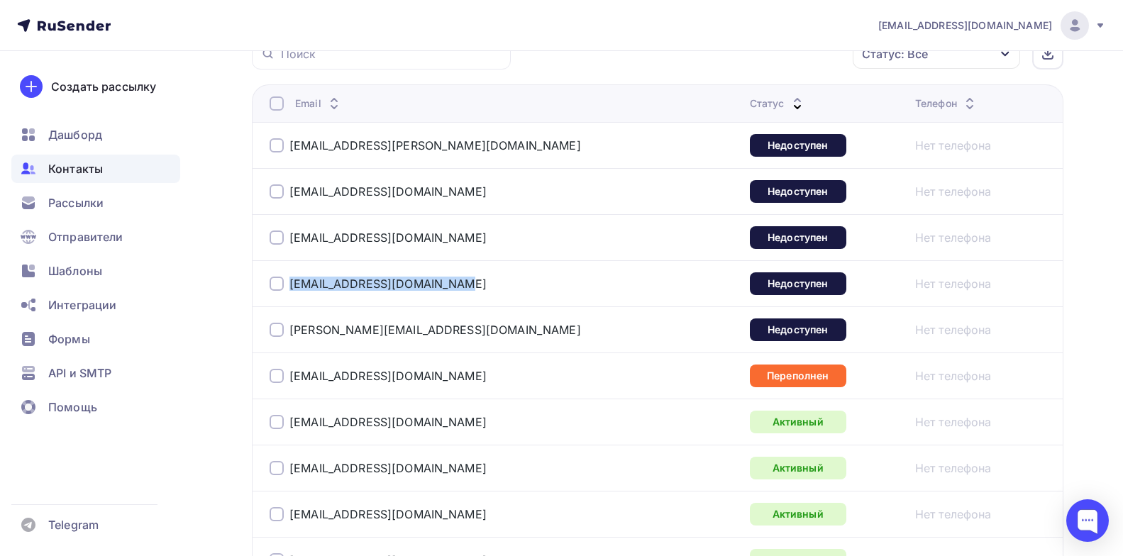
scroll to position [248, 0]
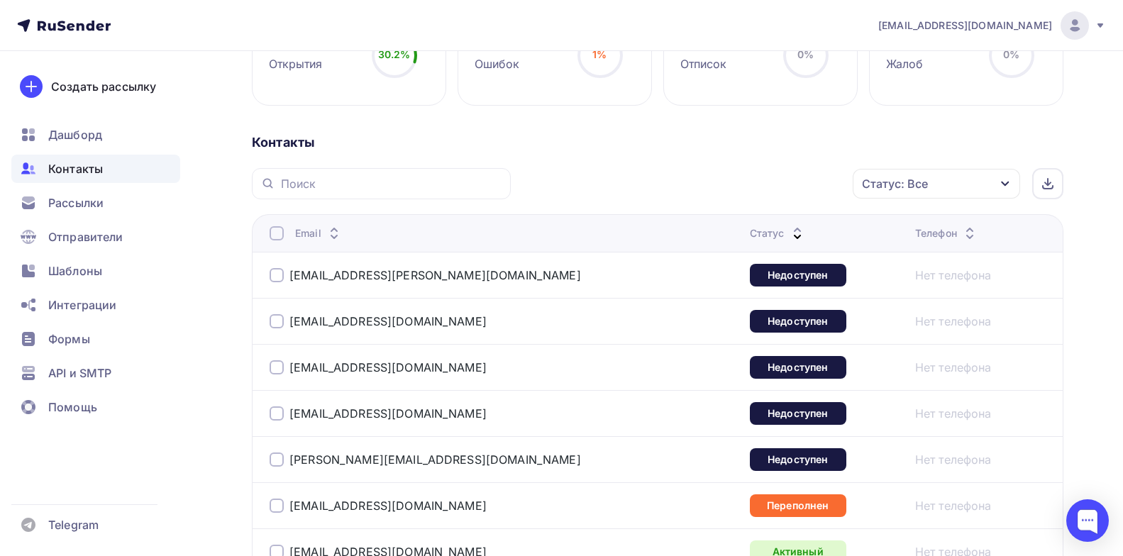
drag, startPoint x: 267, startPoint y: 463, endPoint x: 279, endPoint y: 457, distance: 14.0
click at [279, 457] on td "[PERSON_NAME][EMAIL_ADDRESS][DOMAIN_NAME]" at bounding box center [498, 459] width 492 height 46
click at [279, 457] on div at bounding box center [277, 459] width 14 height 14
click at [274, 409] on div at bounding box center [277, 413] width 14 height 14
click at [275, 367] on div at bounding box center [277, 367] width 14 height 14
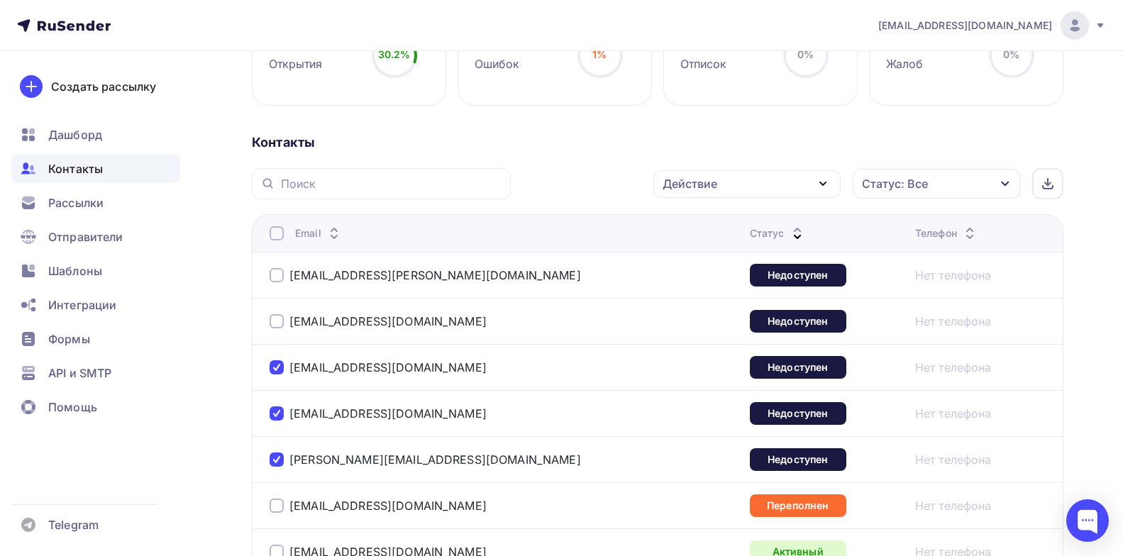
click at [280, 318] on div at bounding box center [277, 321] width 14 height 14
click at [277, 276] on div at bounding box center [277, 275] width 14 height 14
click at [818, 180] on icon "button" at bounding box center [822, 183] width 17 height 17
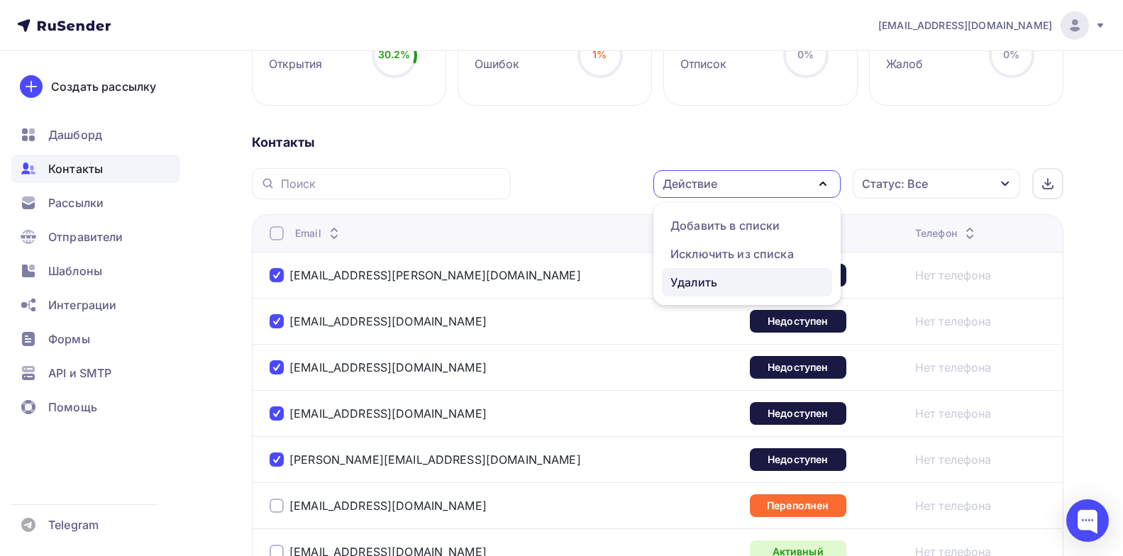
click at [704, 278] on div "Удалить" at bounding box center [693, 282] width 47 height 17
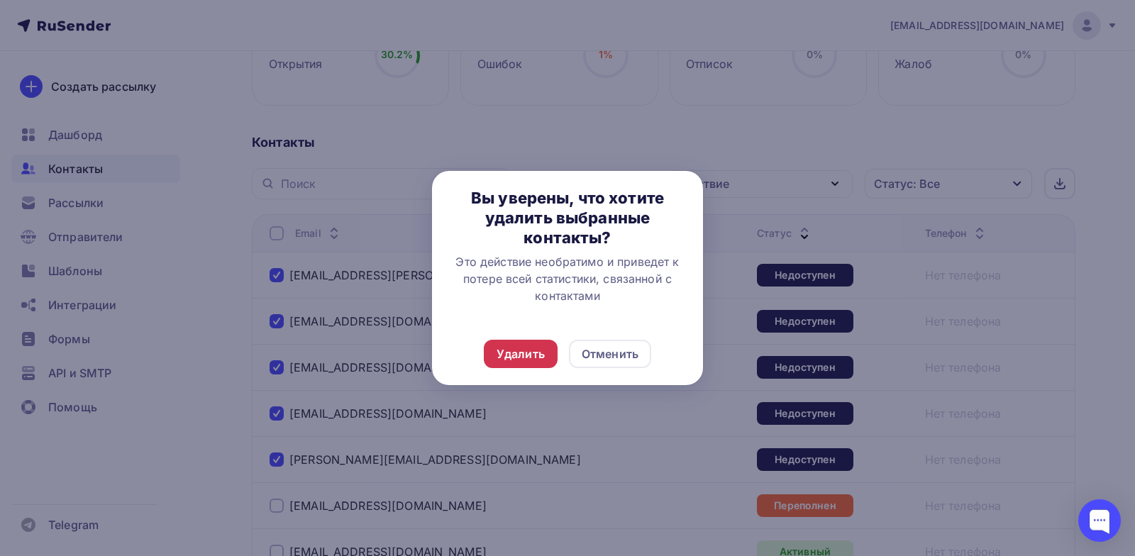
click at [521, 357] on div "Удалить" at bounding box center [520, 353] width 48 height 17
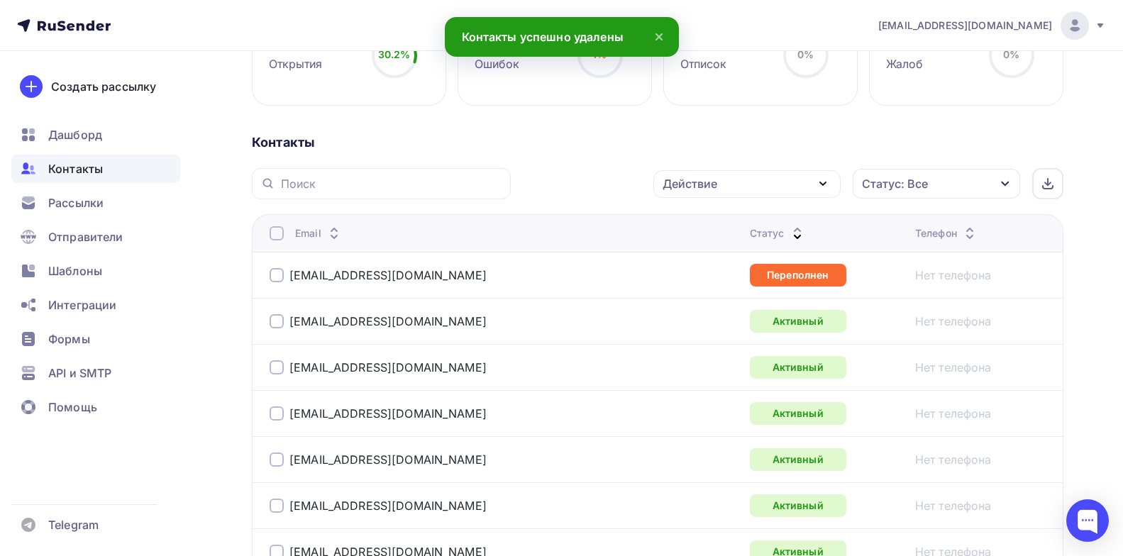
scroll to position [0, 0]
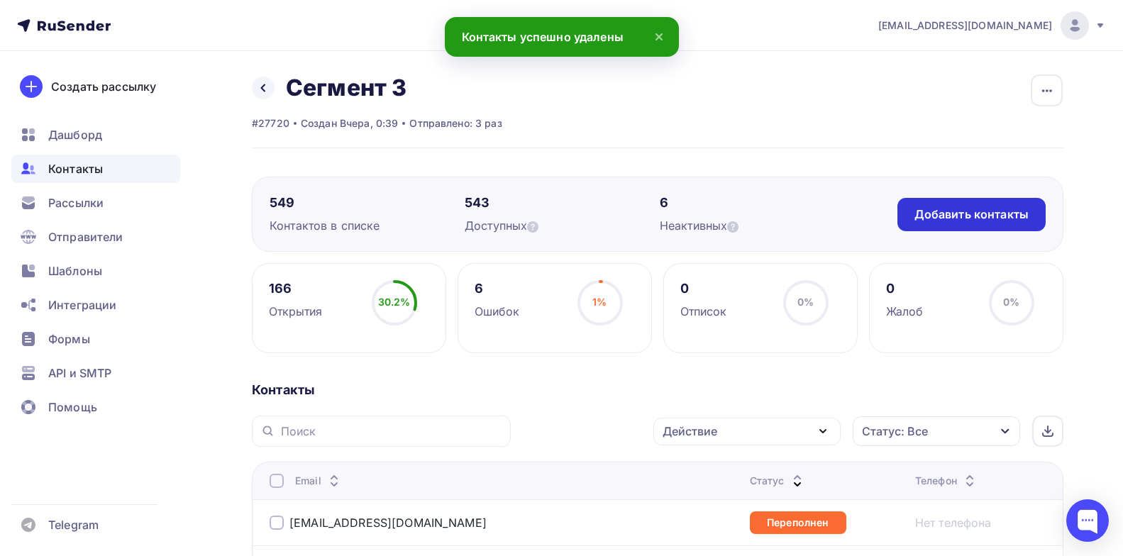
click at [957, 217] on div "Добавить контакты" at bounding box center [971, 214] width 114 height 16
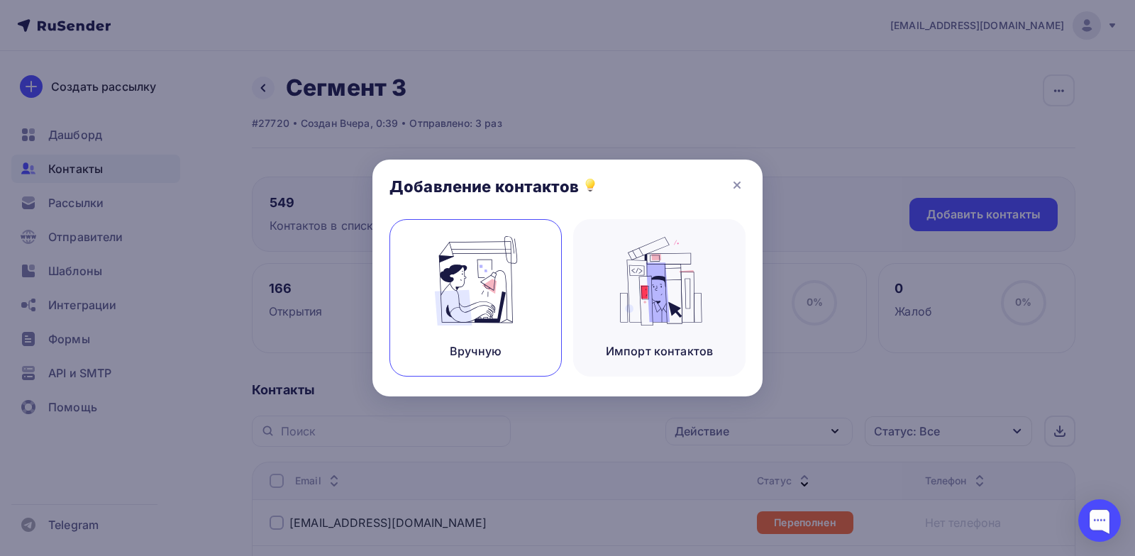
click at [552, 335] on div "Вручную" at bounding box center [475, 297] width 172 height 157
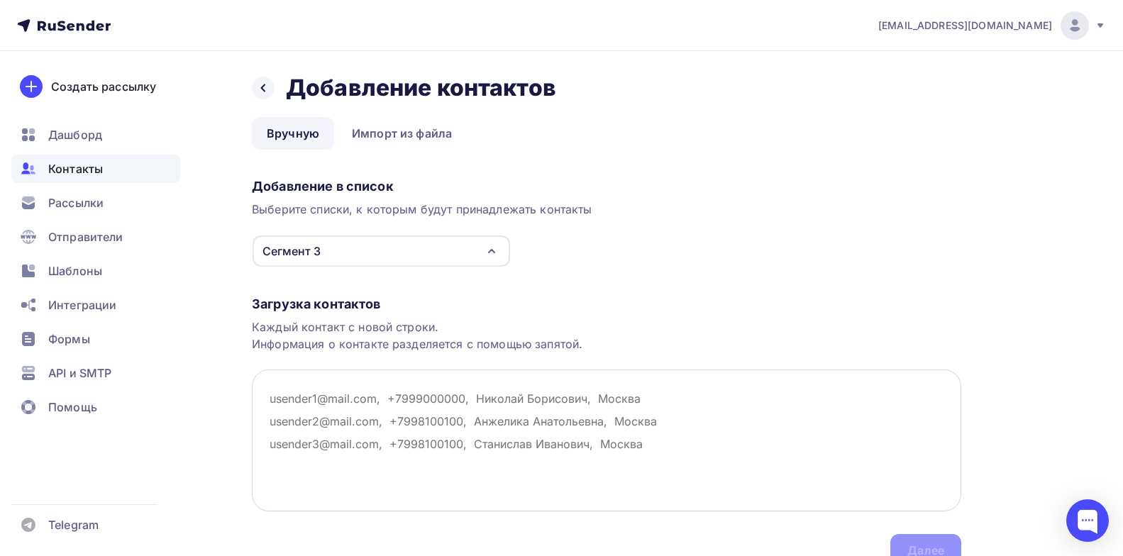
paste textarea "[EMAIL_ADDRESS][PERSON_NAME][DOMAIN_NAME] [EMAIL_ADDRESS][DOMAIN_NAME] [EMAIL_A…"
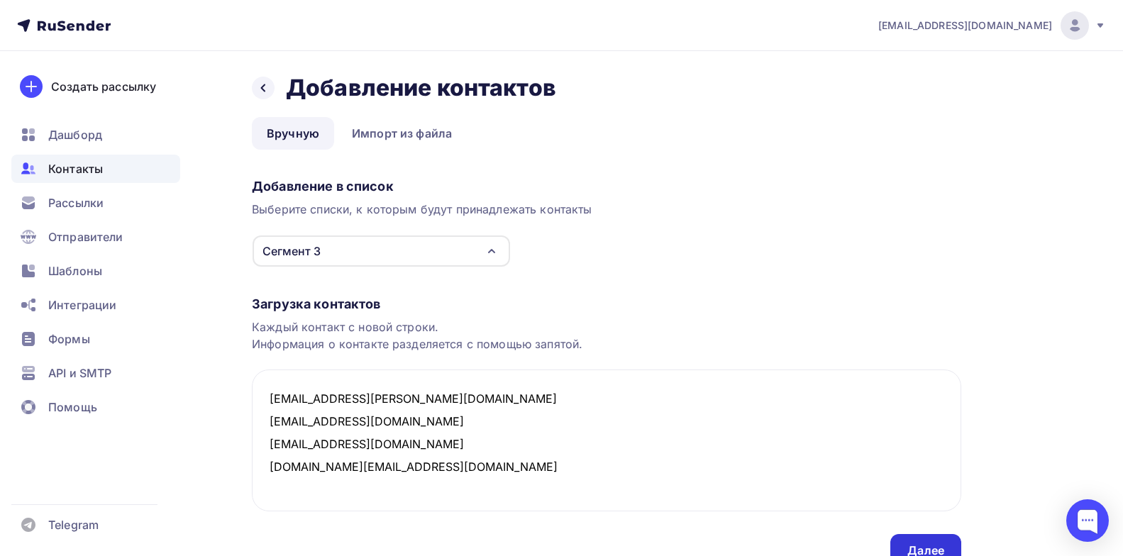
type textarea "[EMAIL_ADDRESS][PERSON_NAME][DOMAIN_NAME] [EMAIL_ADDRESS][DOMAIN_NAME] [EMAIL_A…"
click at [934, 540] on div "Далее" at bounding box center [925, 550] width 71 height 33
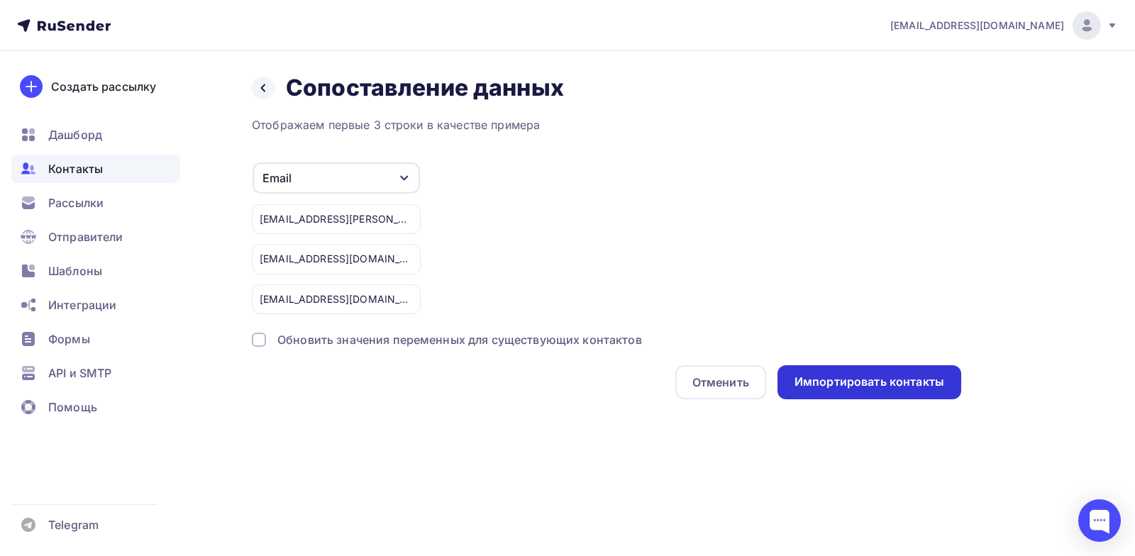
click at [867, 379] on div "Импортировать контакты" at bounding box center [869, 382] width 150 height 16
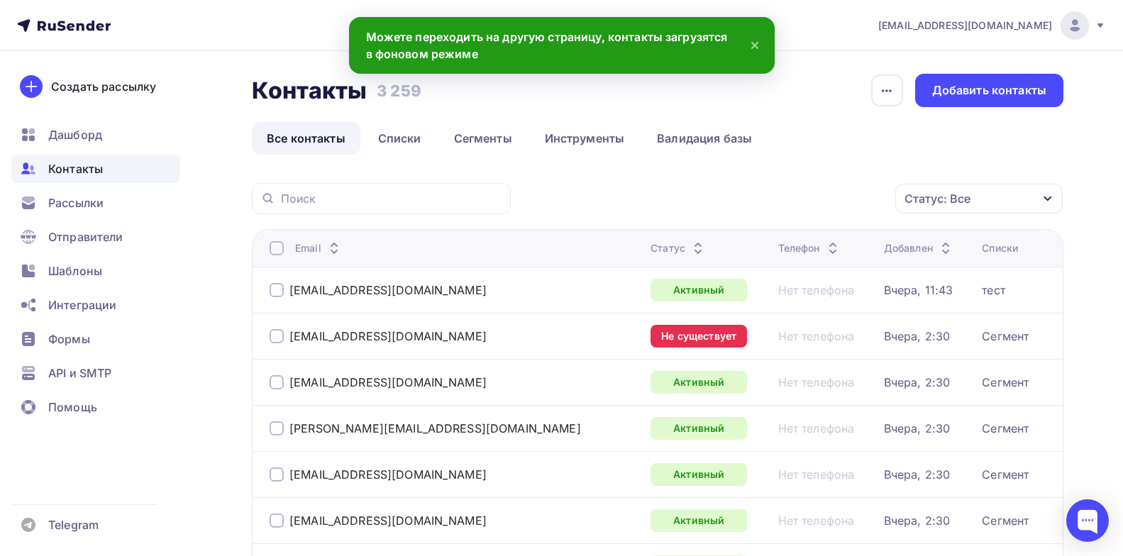
click at [689, 243] on icon at bounding box center [697, 244] width 17 height 17
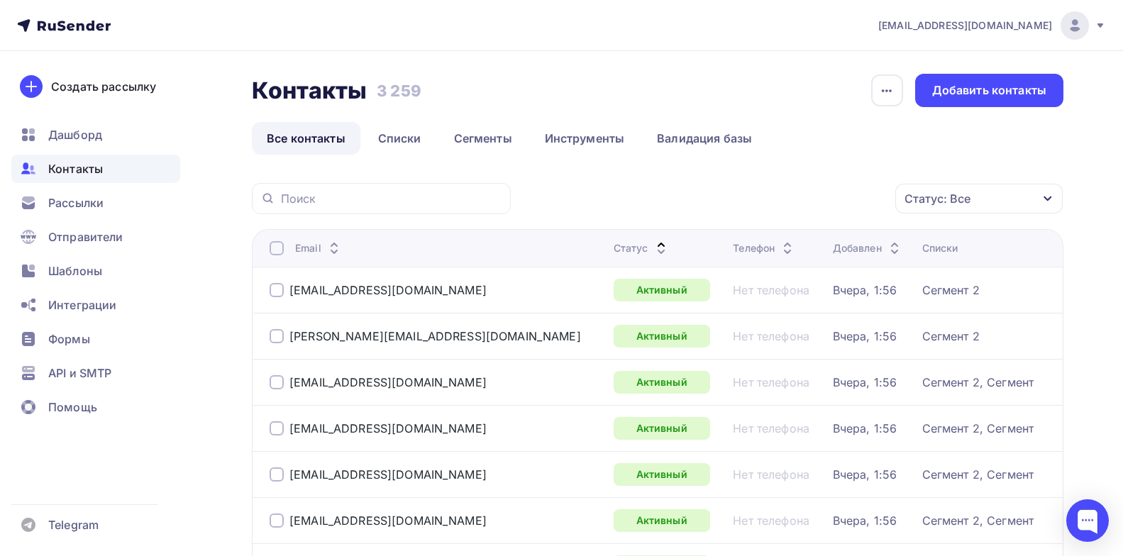
click at [613, 251] on div "Статус" at bounding box center [641, 248] width 56 height 14
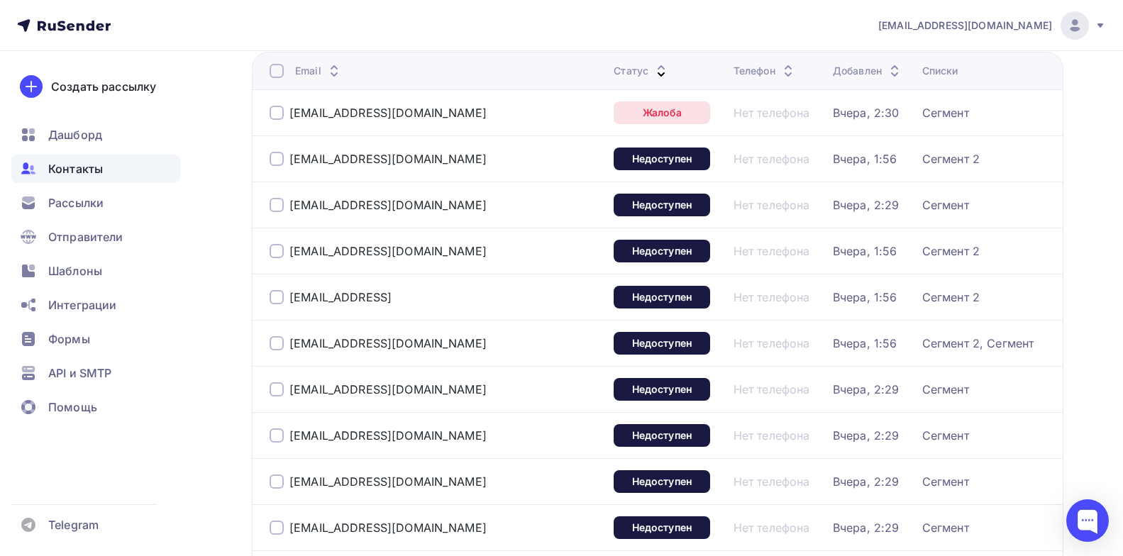
scroll to position [181, 0]
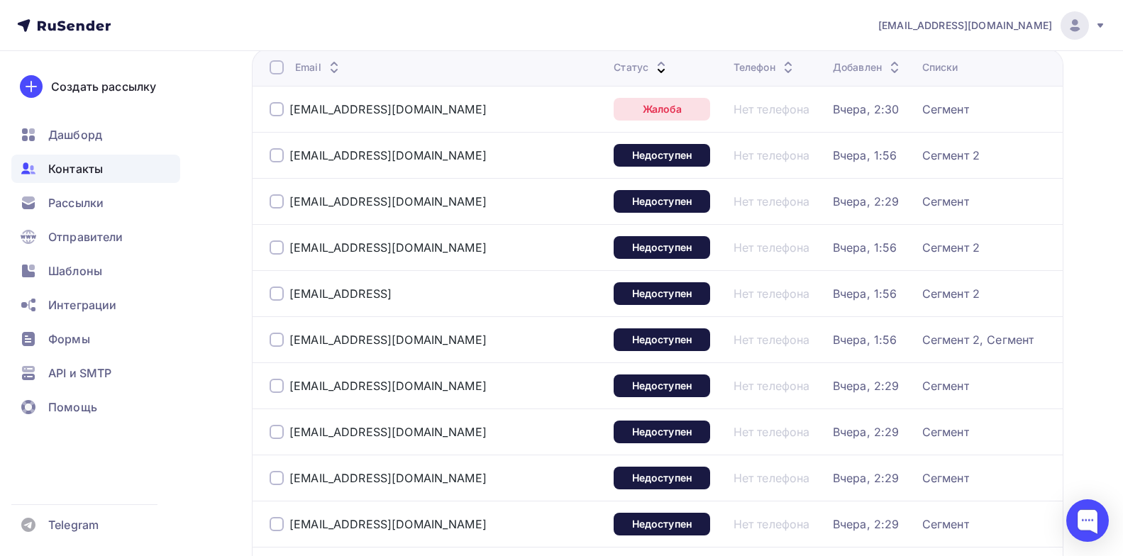
click at [482, 245] on div "[EMAIL_ADDRESS][DOMAIN_NAME]" at bounding box center [436, 247] width 333 height 23
drag, startPoint x: 470, startPoint y: 253, endPoint x: 288, endPoint y: 240, distance: 182.7
click at [288, 240] on div "[EMAIL_ADDRESS][DOMAIN_NAME]" at bounding box center [436, 247] width 333 height 23
copy div "[EMAIL_ADDRESS][DOMAIN_NAME]"
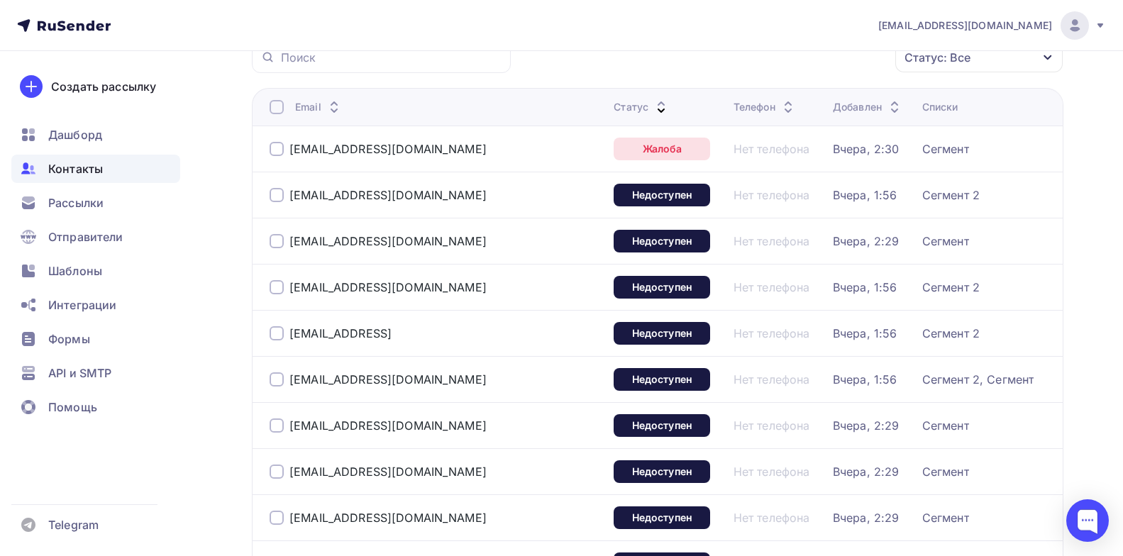
scroll to position [11, 0]
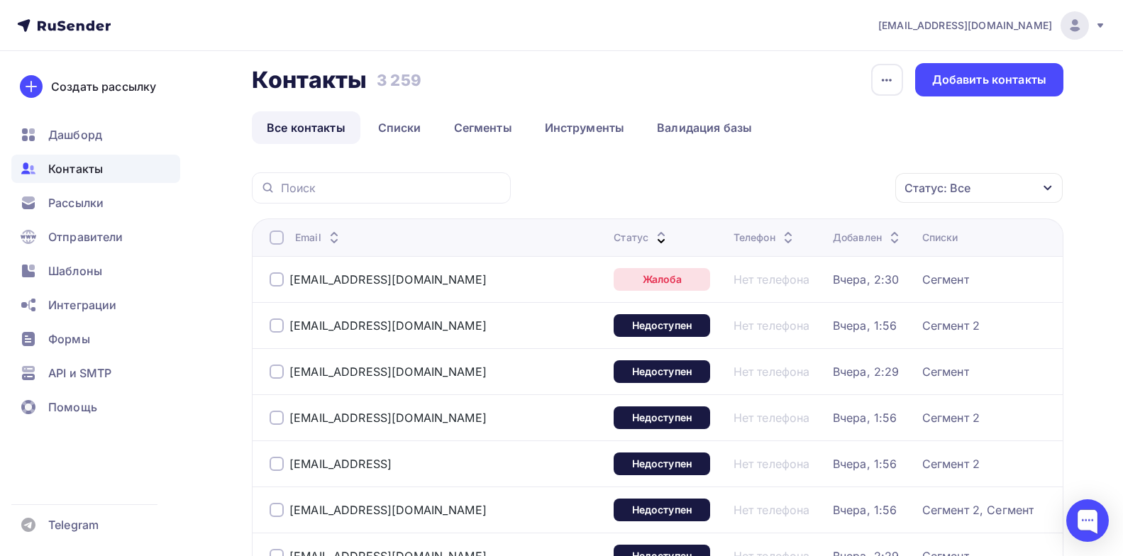
click at [278, 277] on div at bounding box center [277, 279] width 14 height 14
click at [859, 184] on icon "button" at bounding box center [865, 187] width 17 height 17
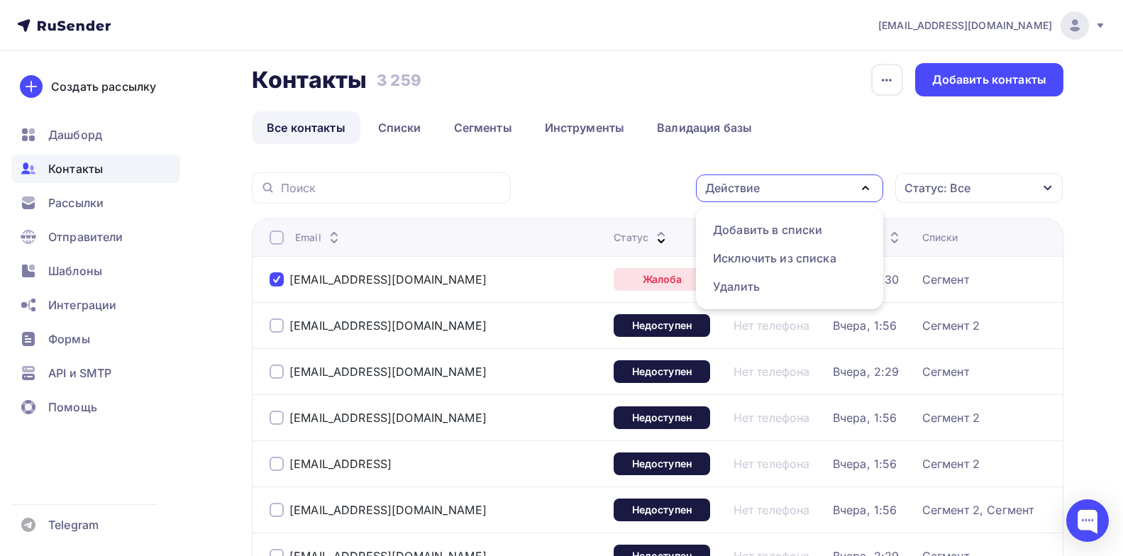
click at [511, 279] on div "[EMAIL_ADDRESS][DOMAIN_NAME]" at bounding box center [436, 279] width 333 height 23
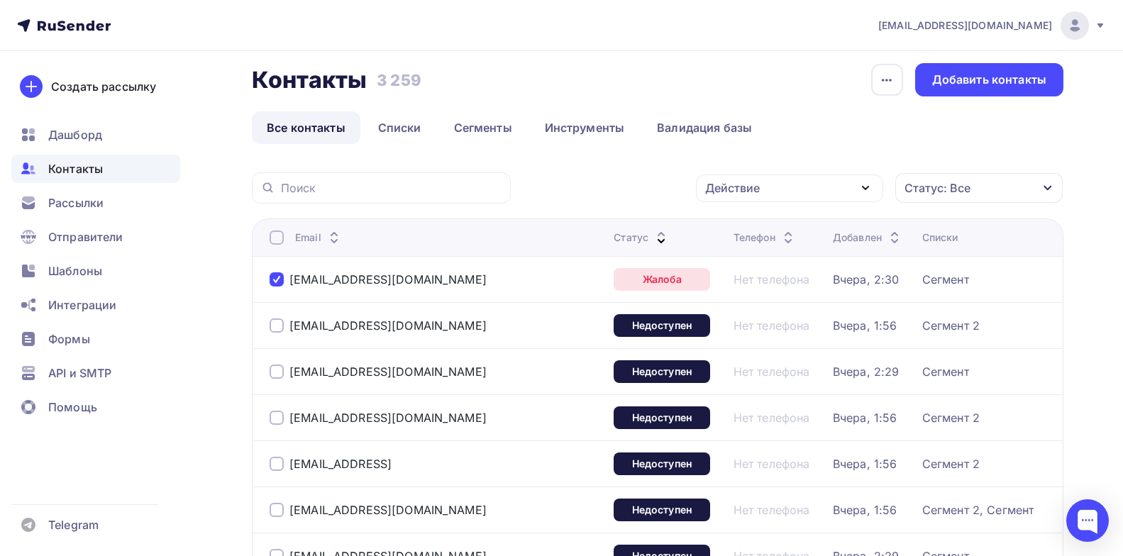
click at [274, 274] on div at bounding box center [277, 279] width 14 height 14
click at [277, 277] on div at bounding box center [277, 279] width 14 height 14
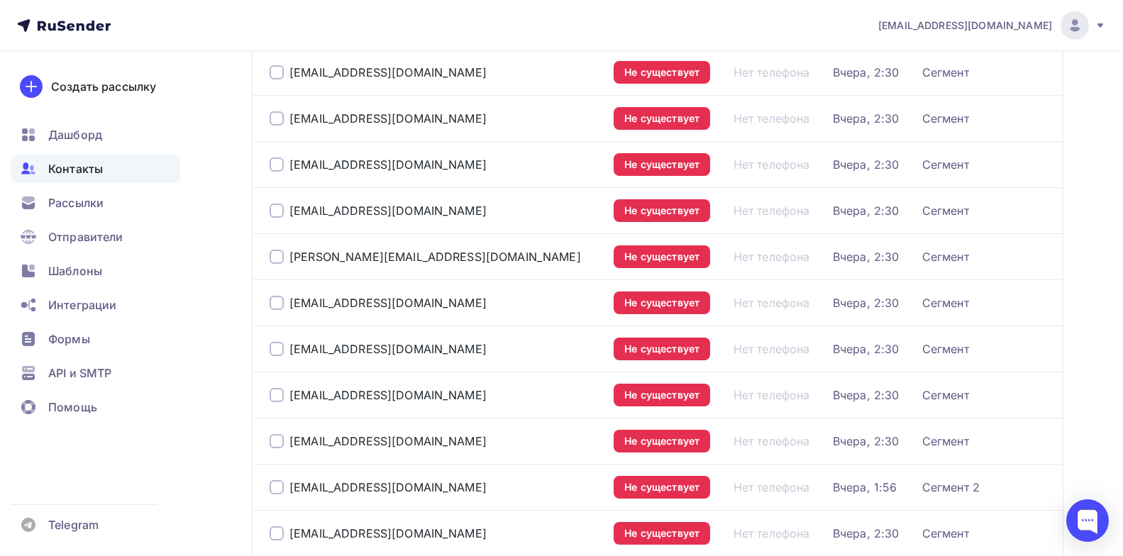
scroll to position [2161, 0]
